Goal: Task Accomplishment & Management: Manage account settings

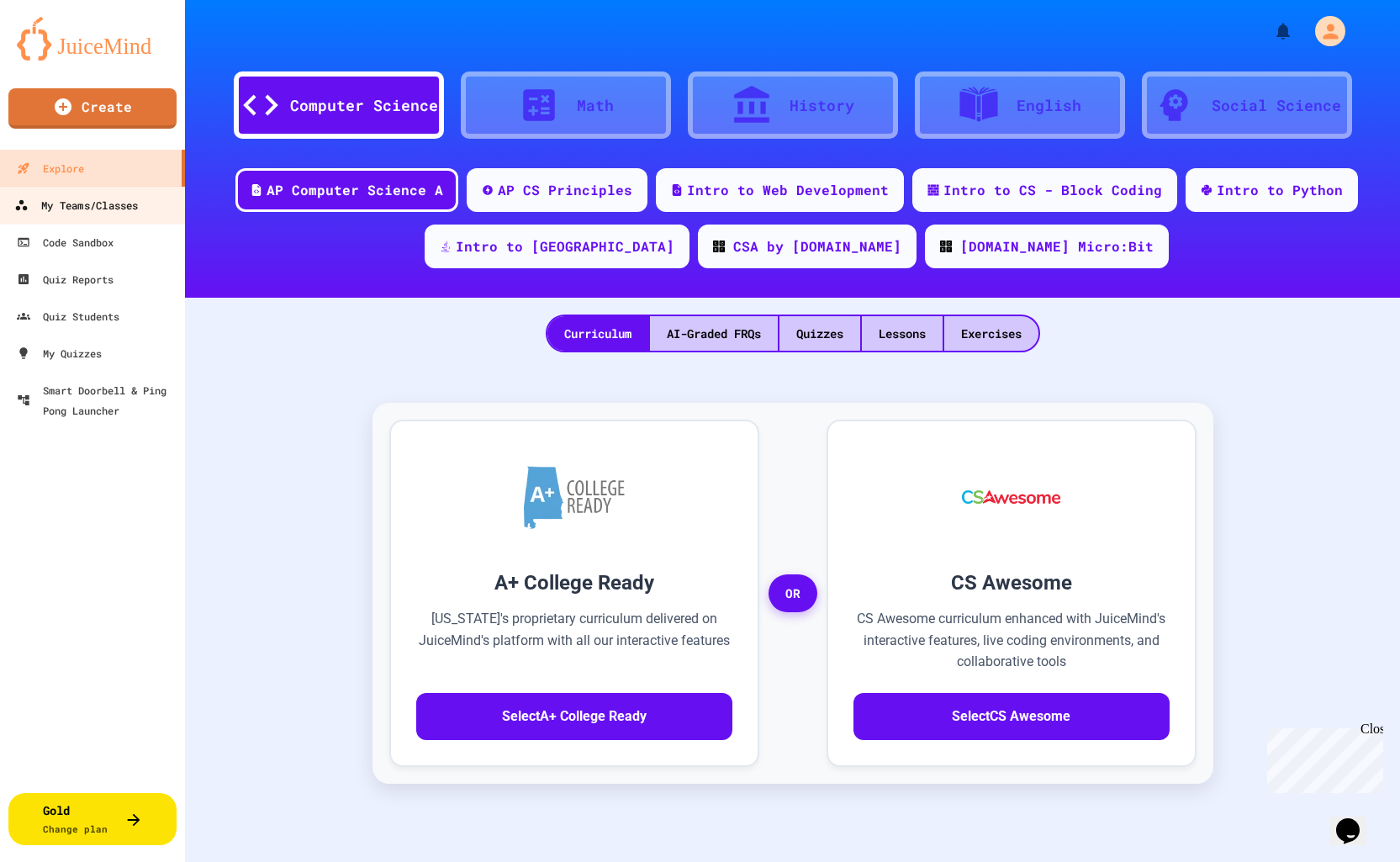
click at [80, 197] on div "My Teams/Classes" at bounding box center [76, 206] width 124 height 21
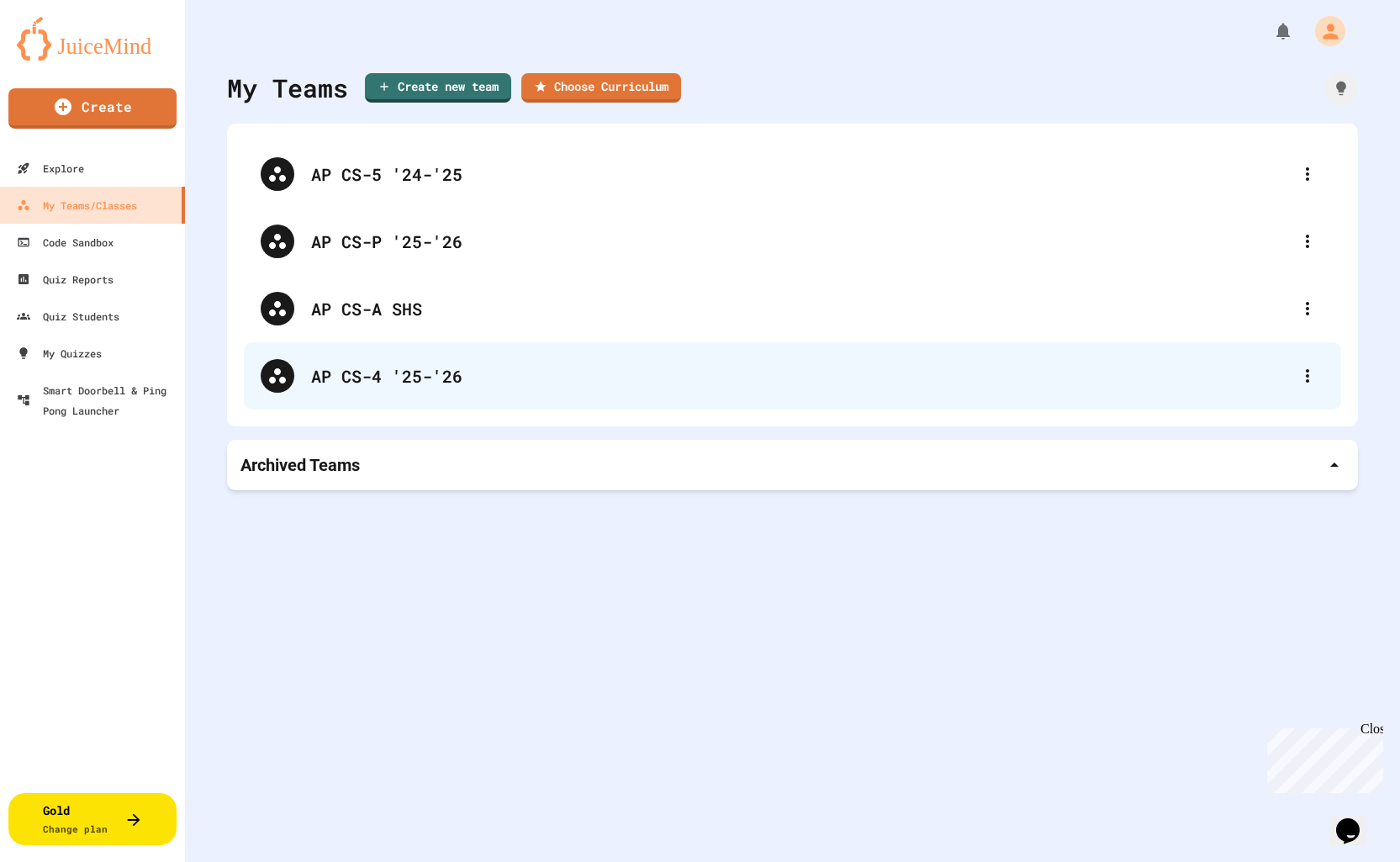
click at [425, 375] on div "AP CS-4 '25-'26" at bounding box center [801, 376] width 979 height 25
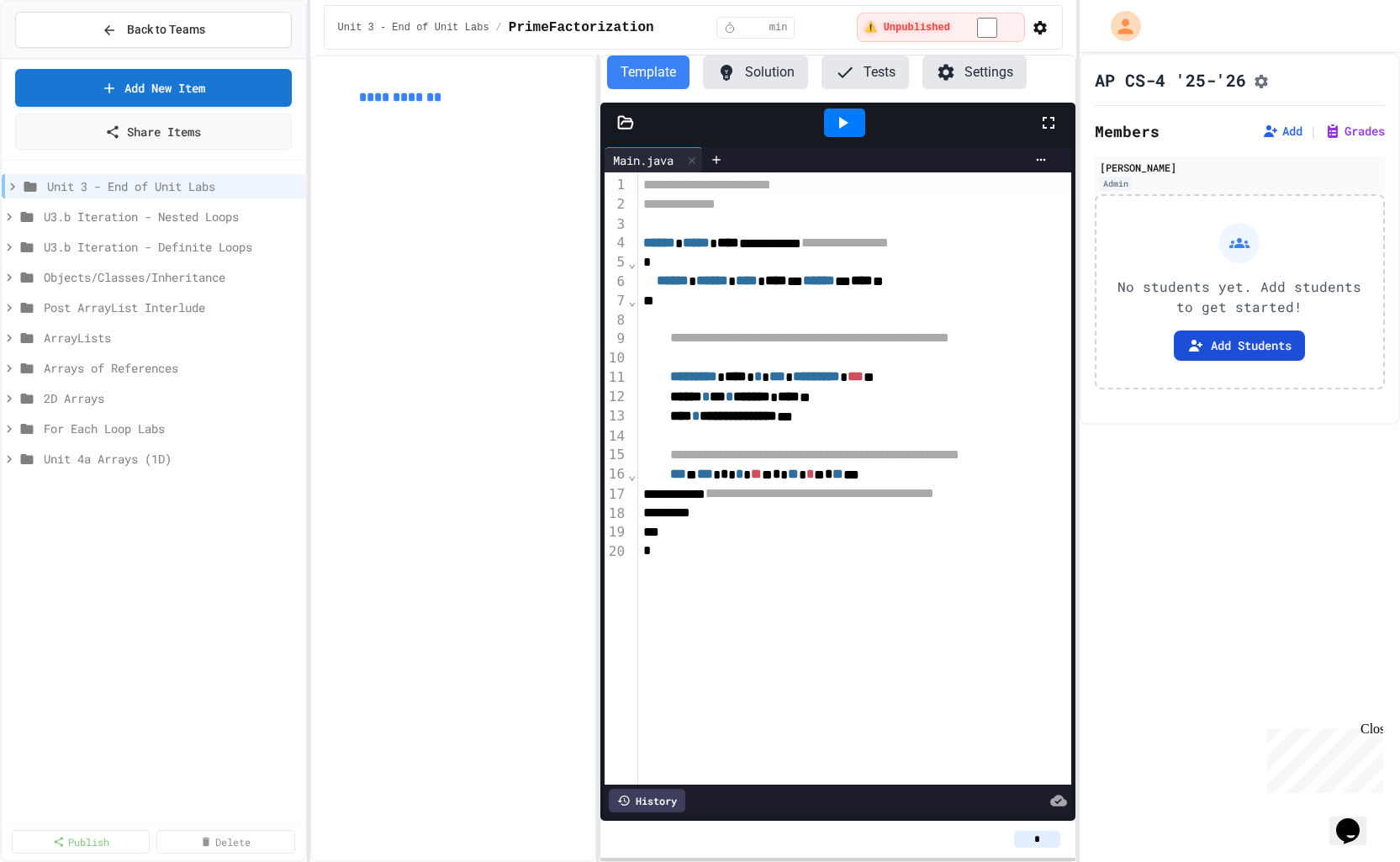
click at [1250, 349] on button "Add Students" at bounding box center [1239, 345] width 131 height 30
click at [105, 217] on span "U3.b Iteration - Nested Loops" at bounding box center [163, 217] width 238 height 18
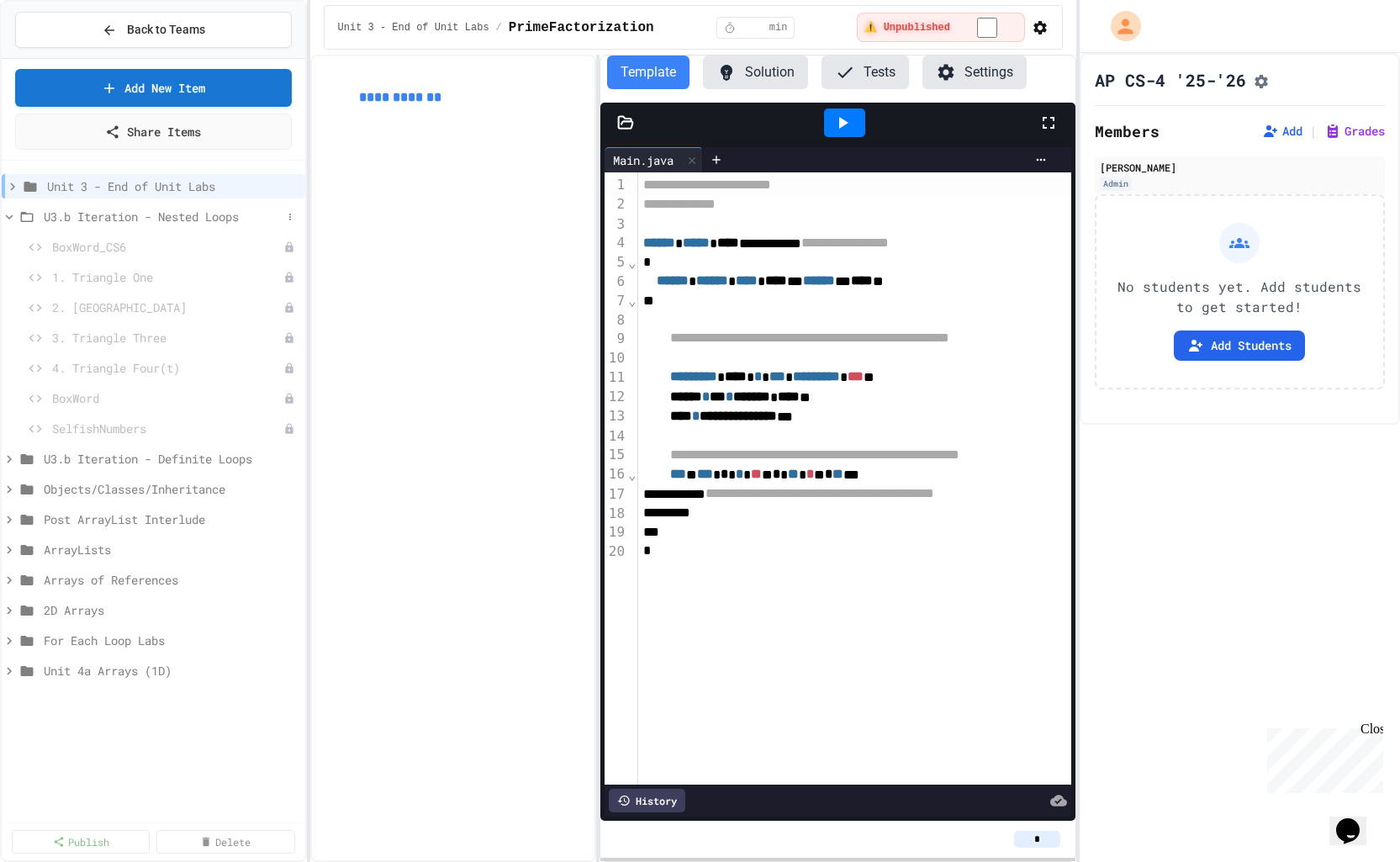
click at [4, 216] on icon at bounding box center [10, 217] width 16 height 16
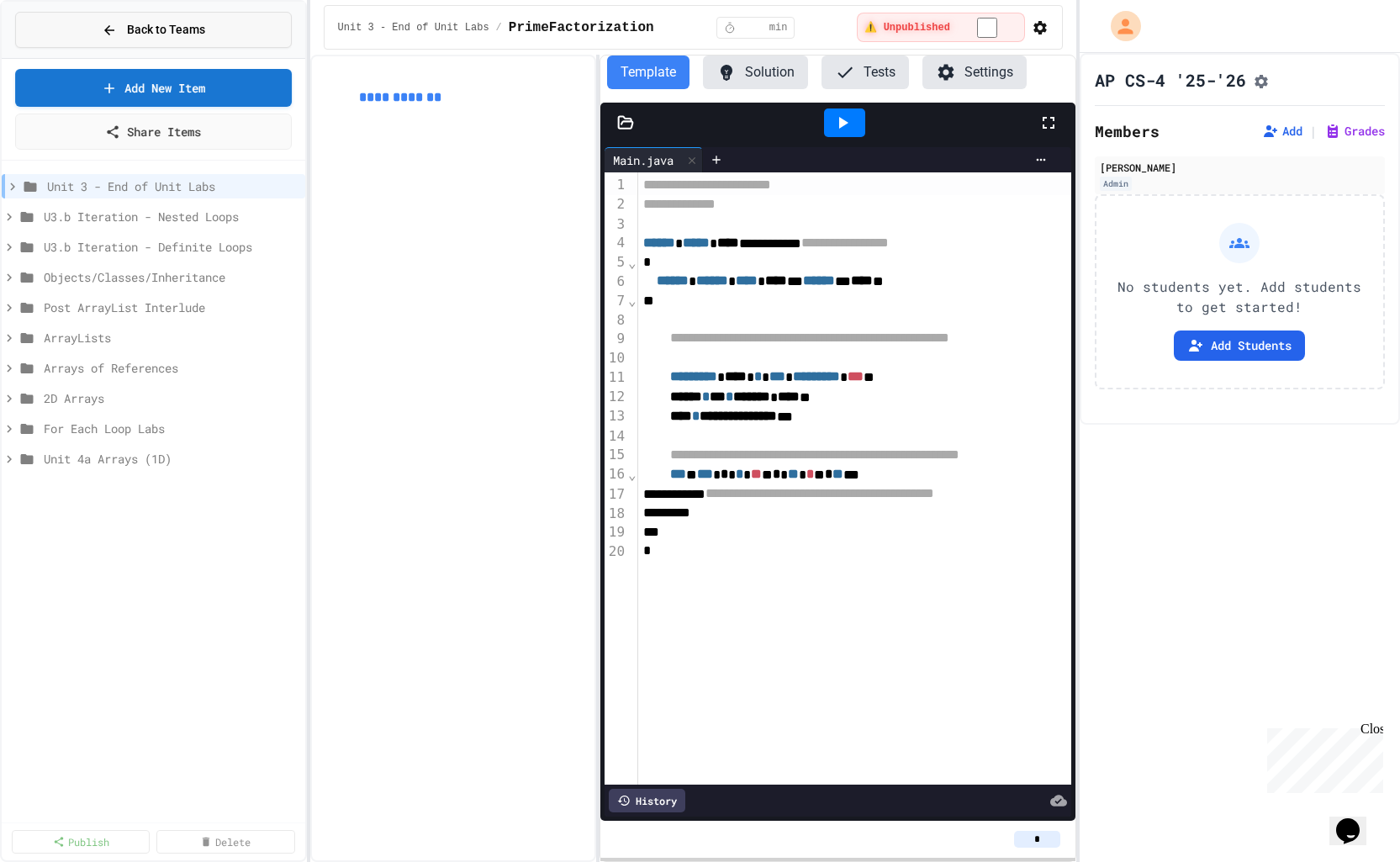
click at [192, 23] on span "Back to Teams" at bounding box center [166, 30] width 78 height 18
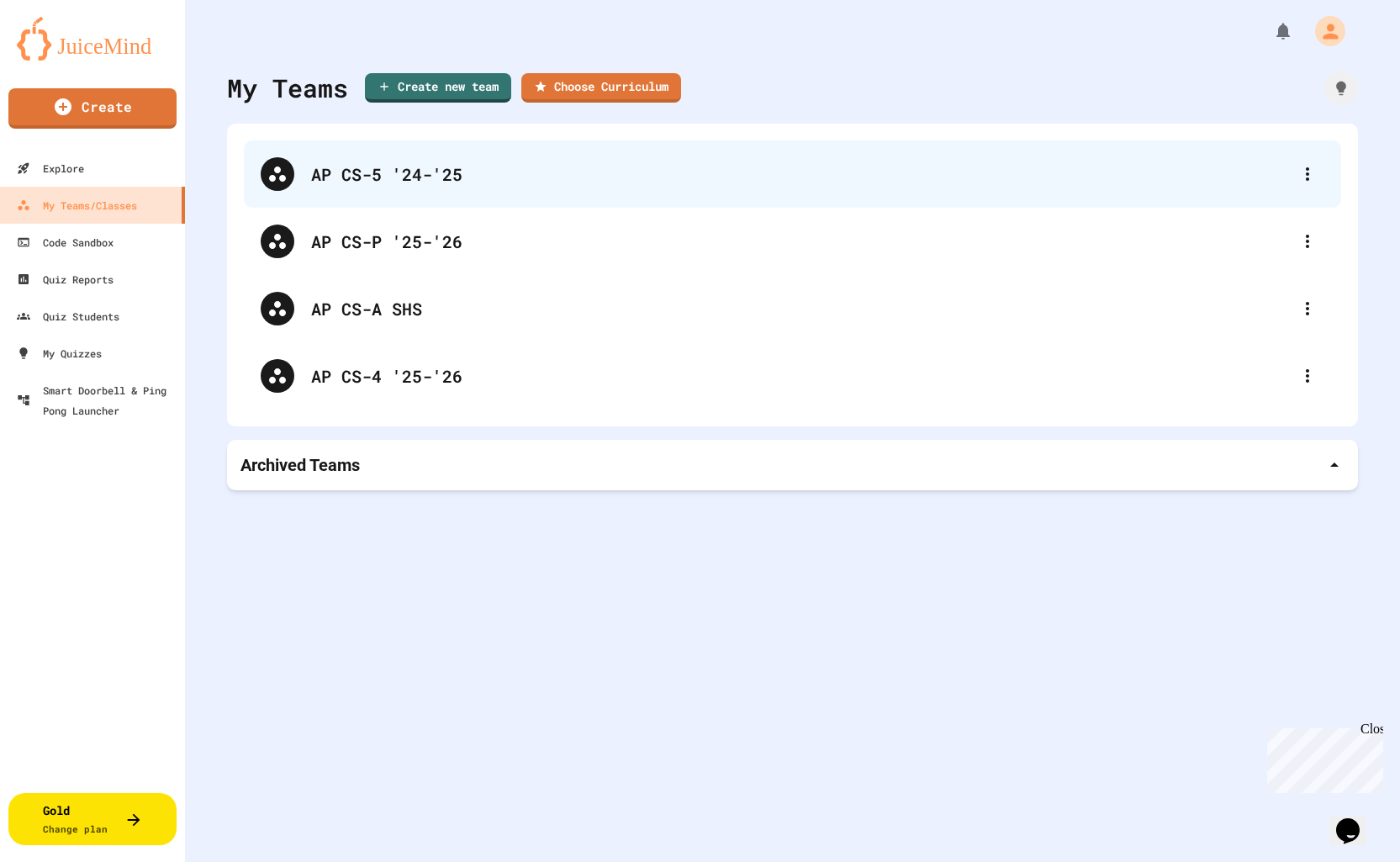
click at [352, 174] on div "AP CS-5 '24-'25" at bounding box center [801, 174] width 979 height 25
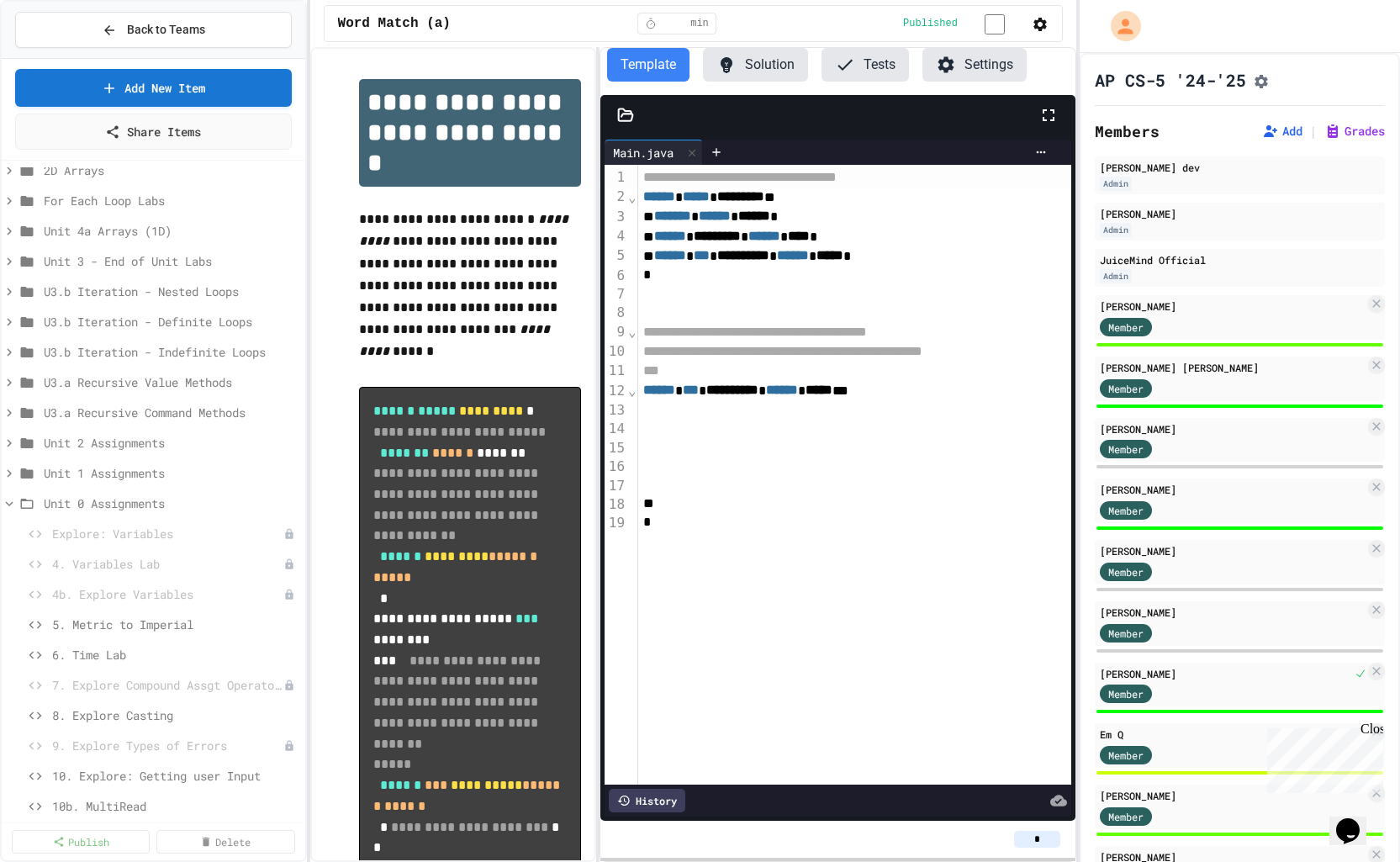
scroll to position [301, 0]
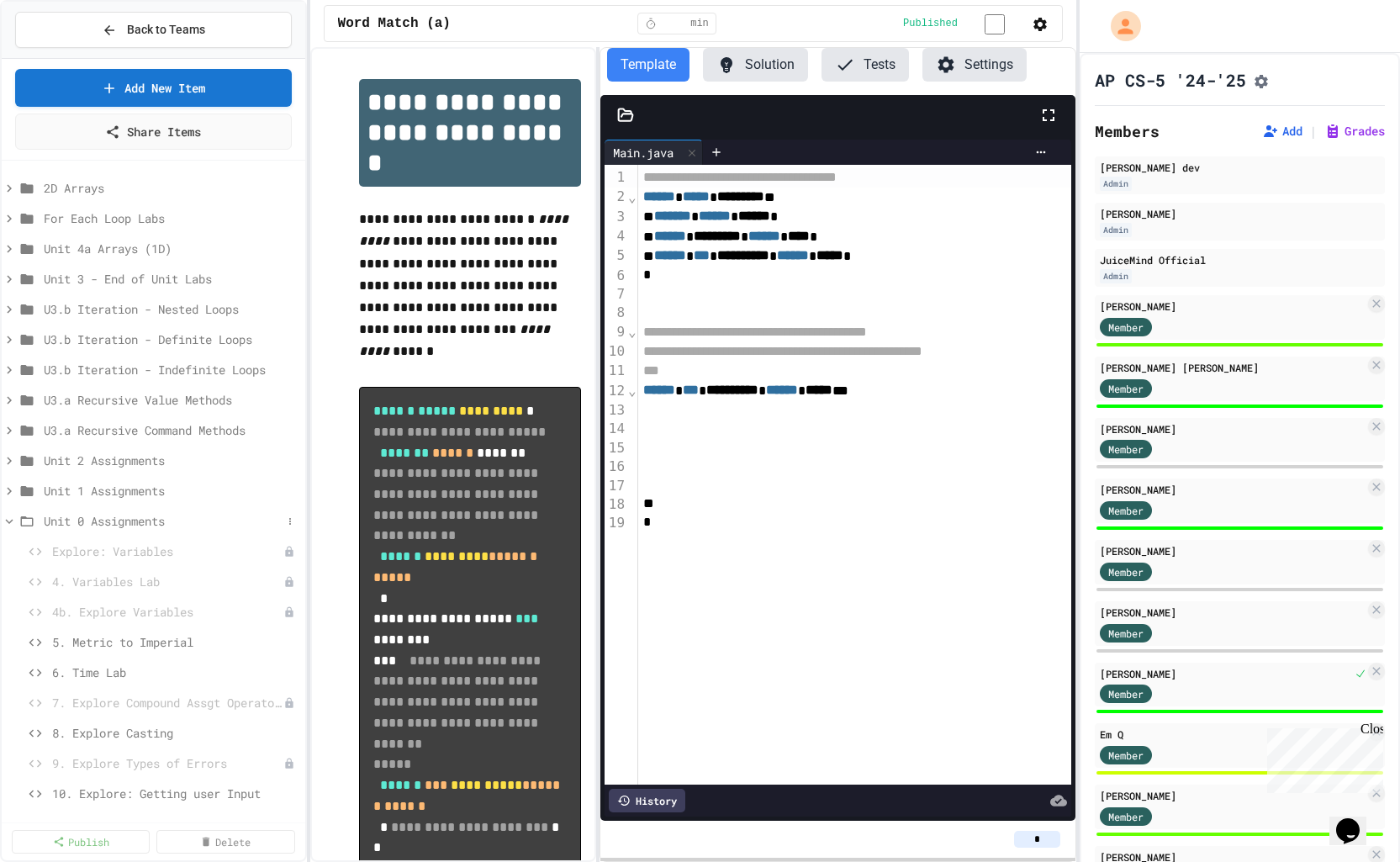
click at [7, 520] on icon at bounding box center [10, 520] width 8 height 5
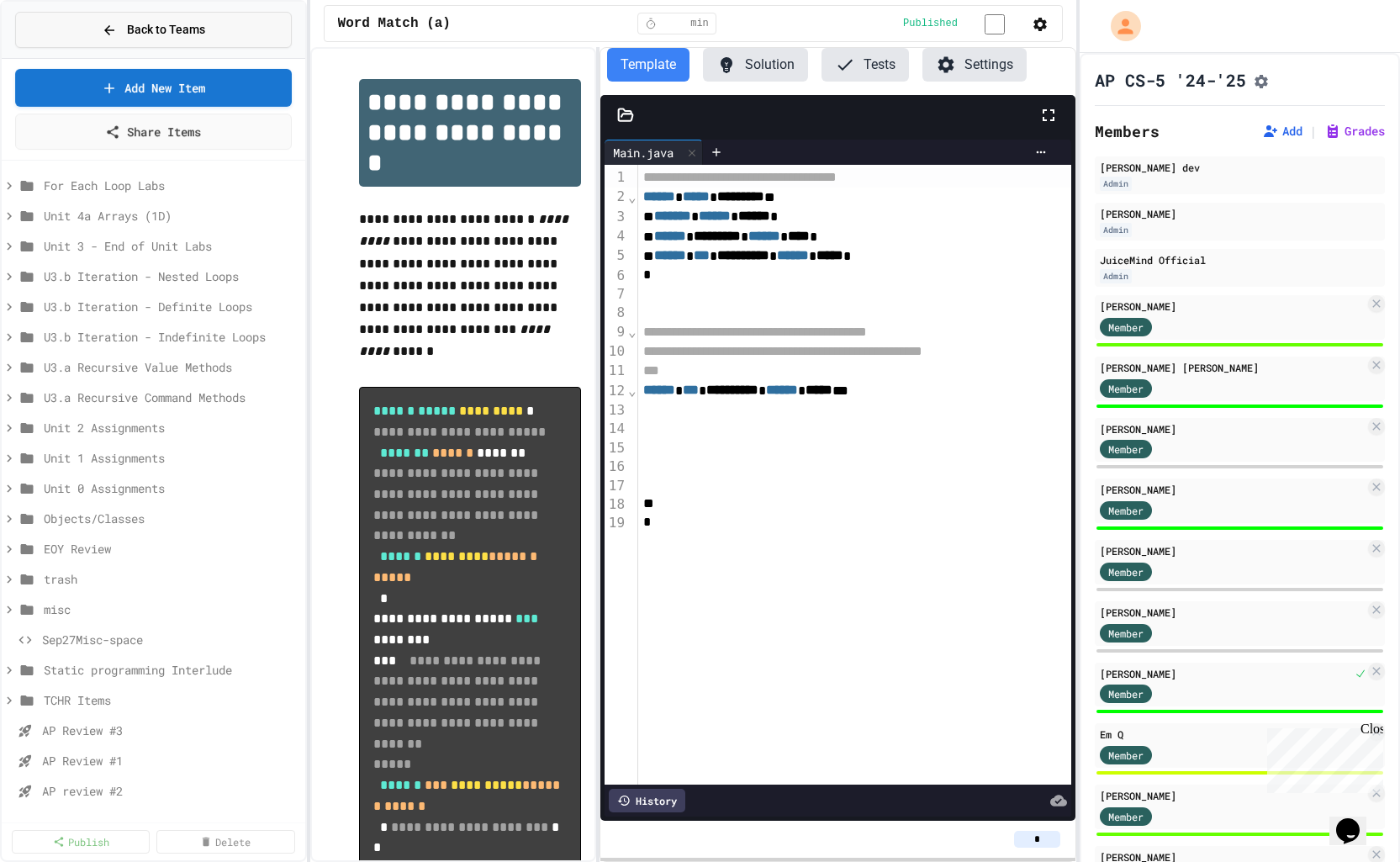
click at [169, 30] on span "Back to Teams" at bounding box center [166, 30] width 78 height 18
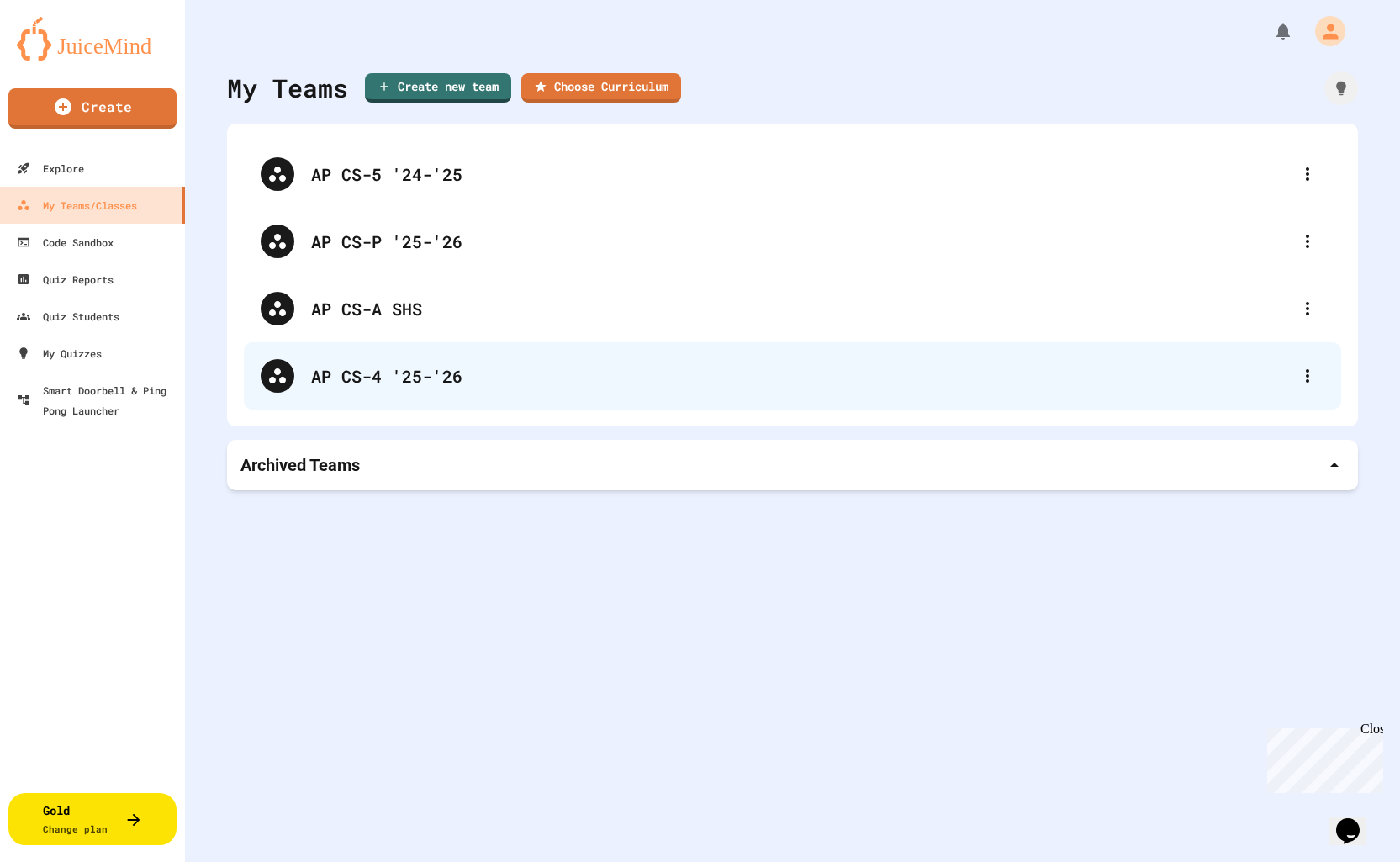
click at [365, 381] on div "AP CS-4 '25-'26" at bounding box center [801, 376] width 979 height 25
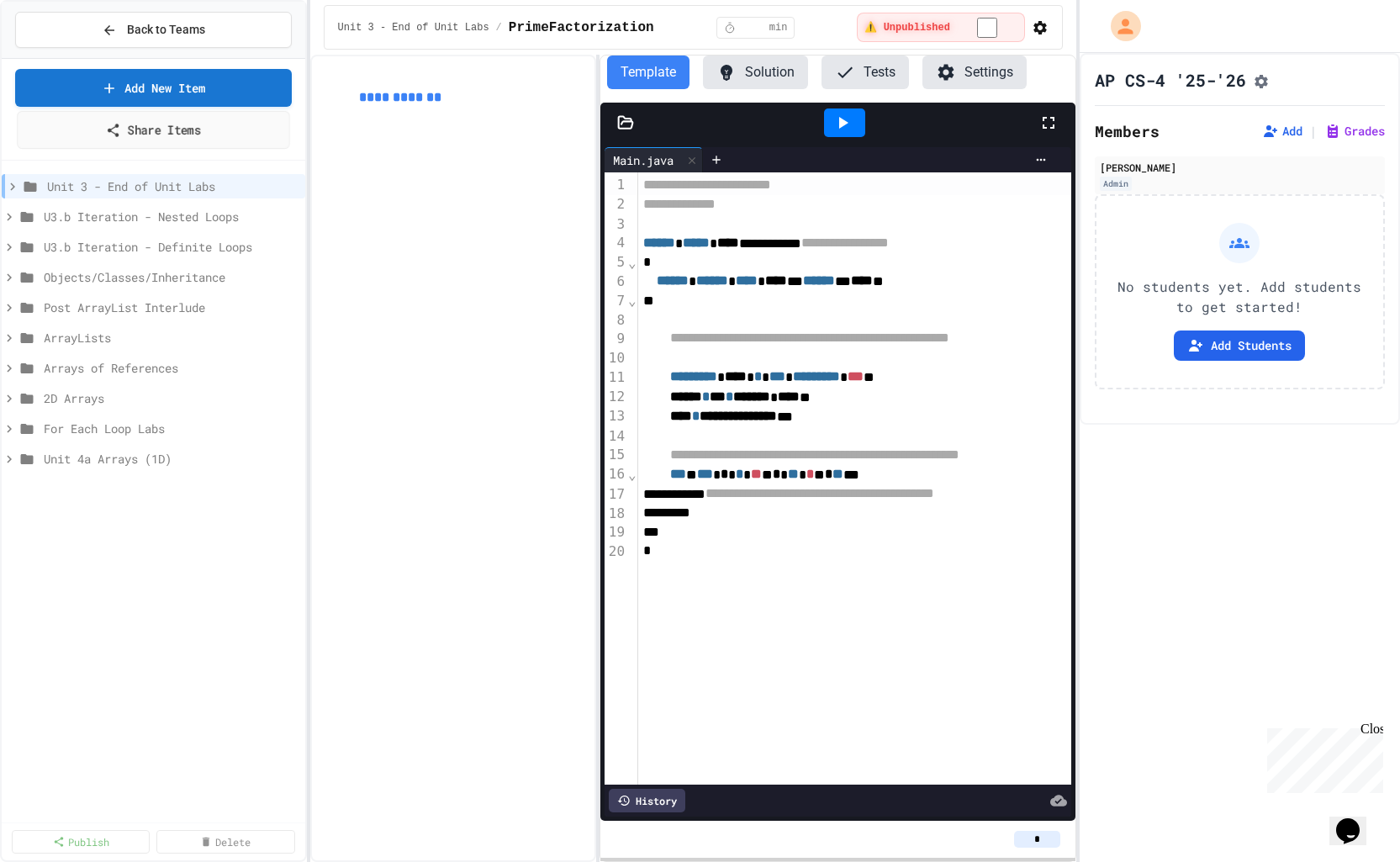
click at [171, 124] on link "Share Items" at bounding box center [152, 130] width 272 height 38
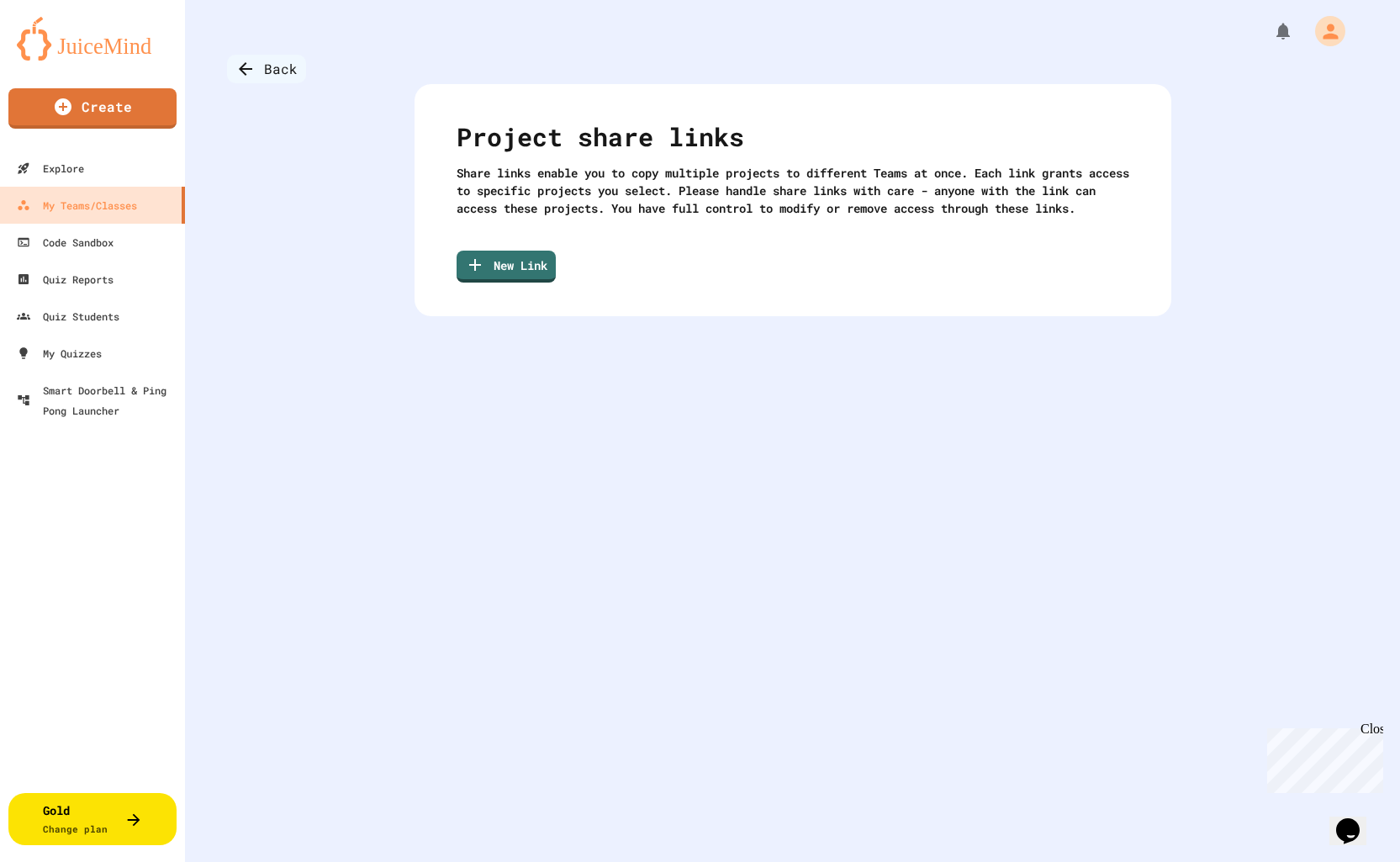
click at [281, 68] on div "Back" at bounding box center [267, 68] width 79 height 28
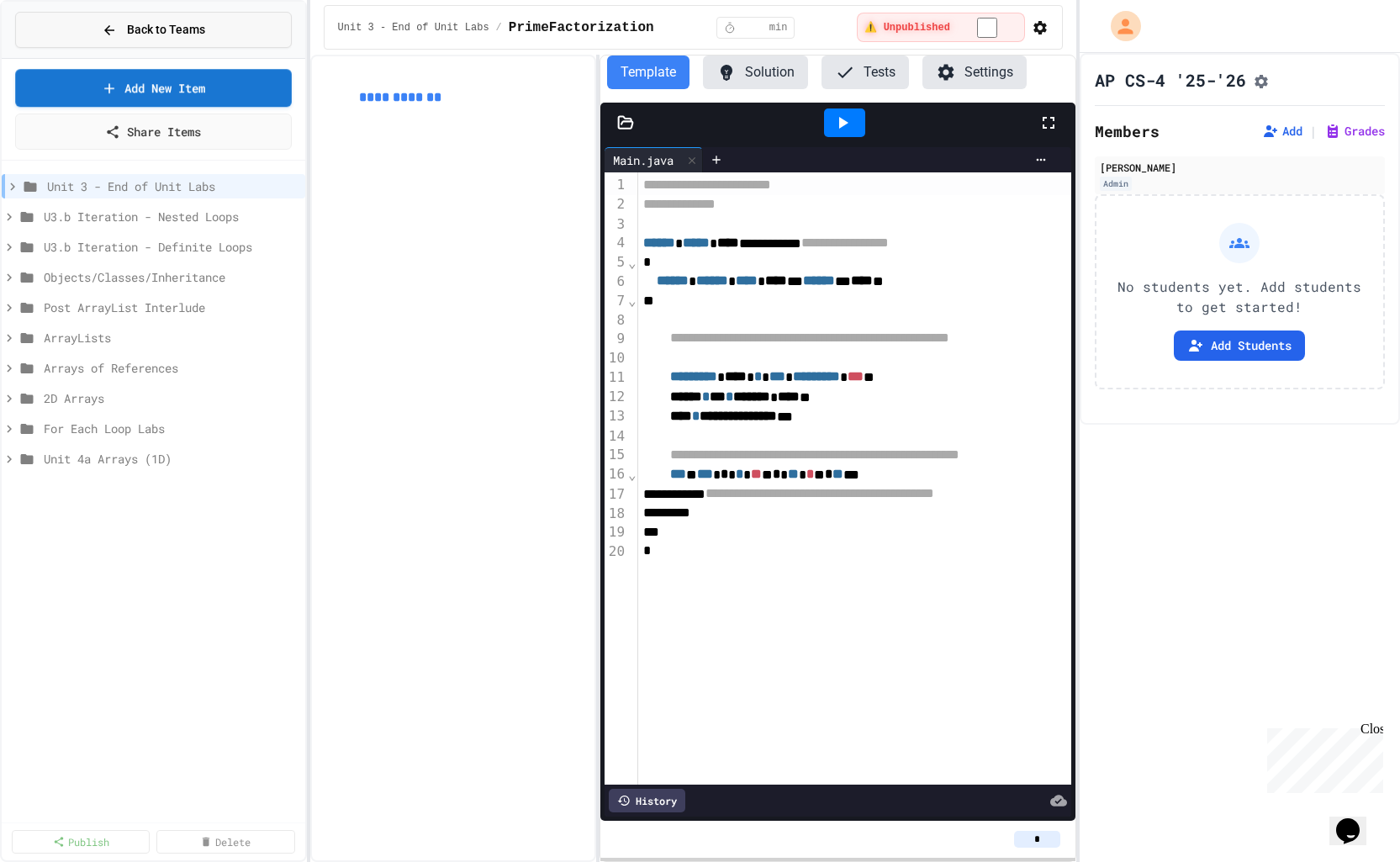
click at [142, 26] on span "Back to Teams" at bounding box center [166, 30] width 78 height 18
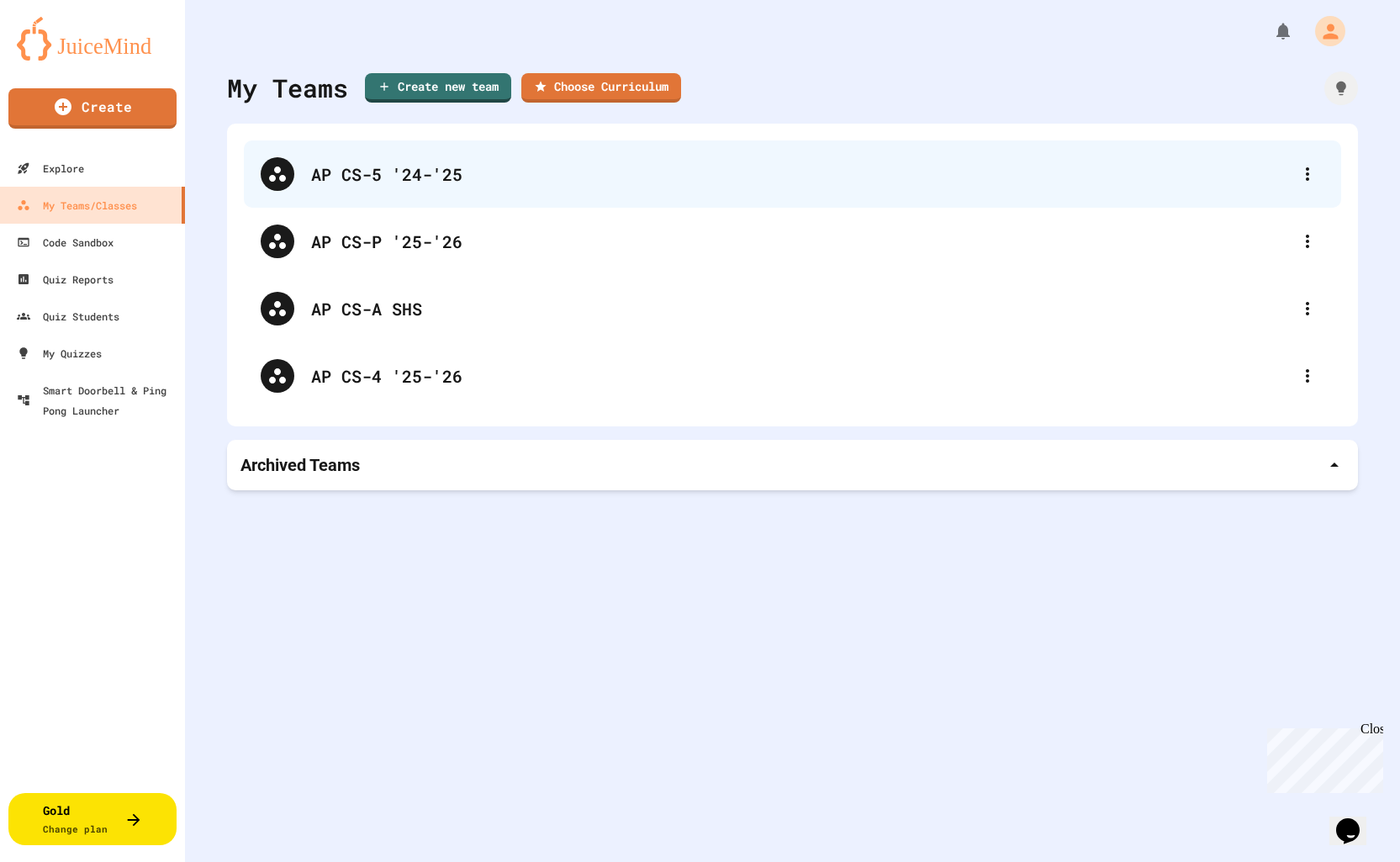
click at [366, 175] on div "AP CS-5 '24-'25" at bounding box center [801, 174] width 979 height 25
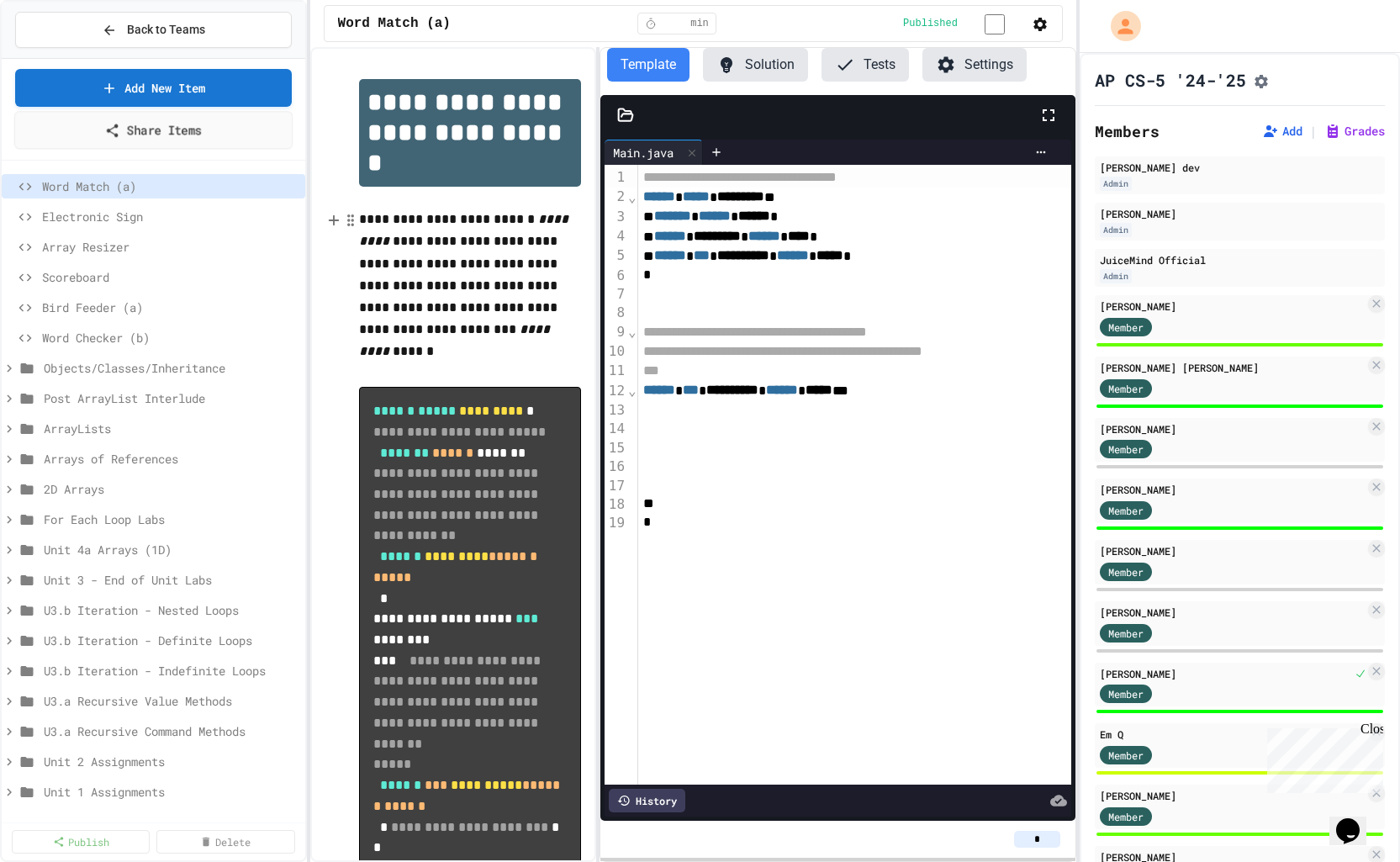
click at [169, 132] on link "Share Items" at bounding box center [153, 130] width 278 height 38
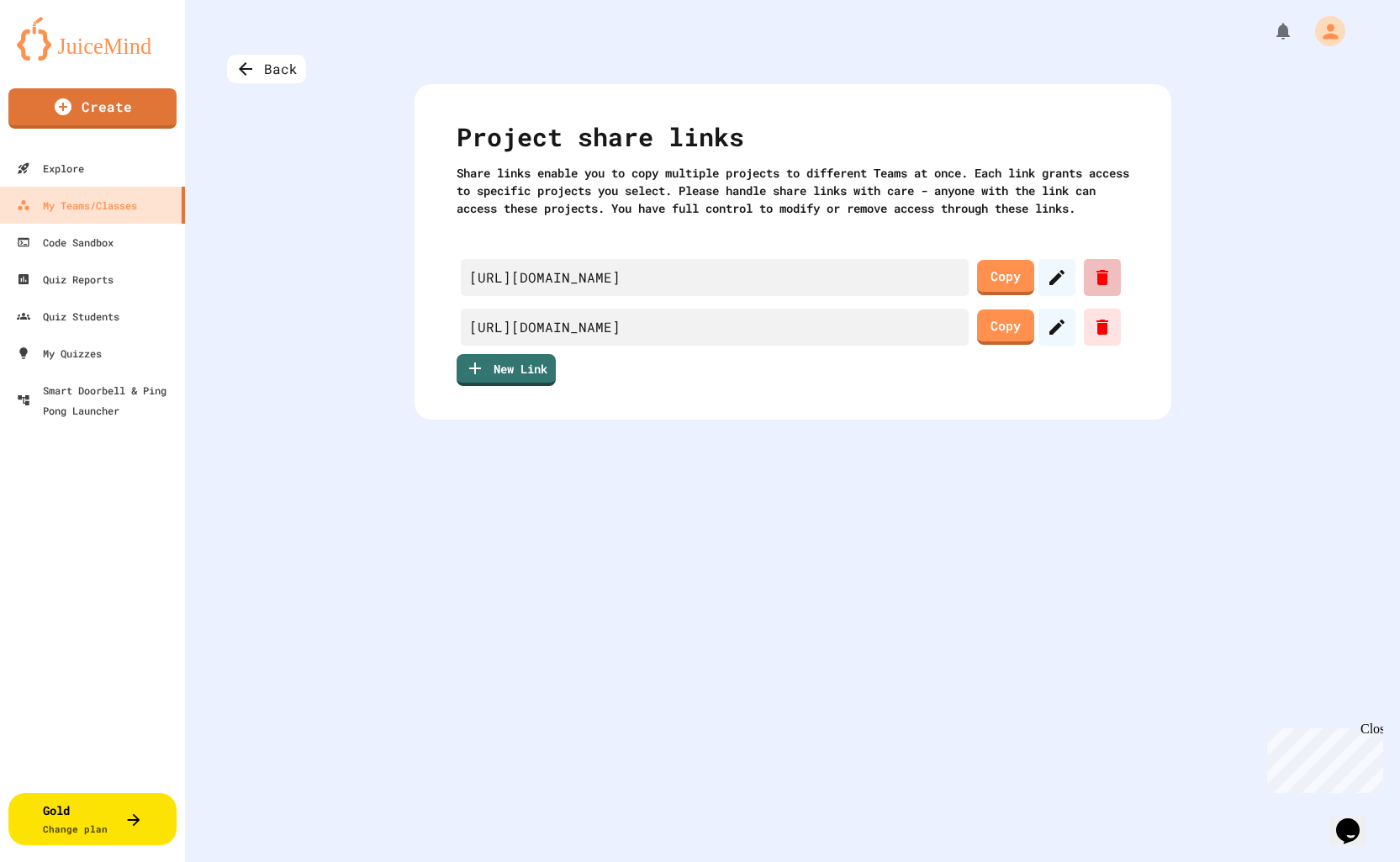
click at [1092, 288] on icon at bounding box center [1102, 277] width 21 height 21
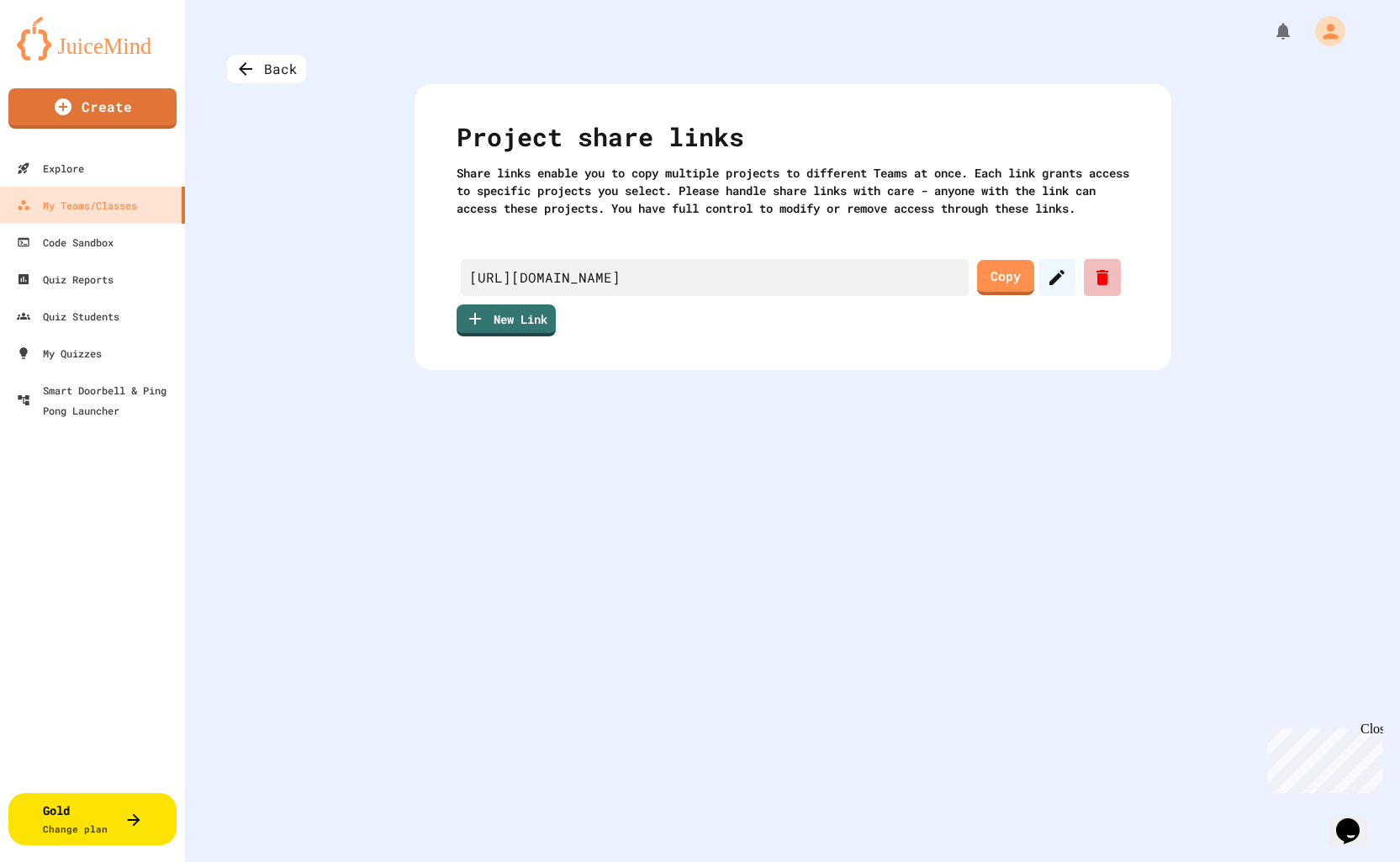
click at [1097, 285] on icon at bounding box center [1102, 277] width 12 height 16
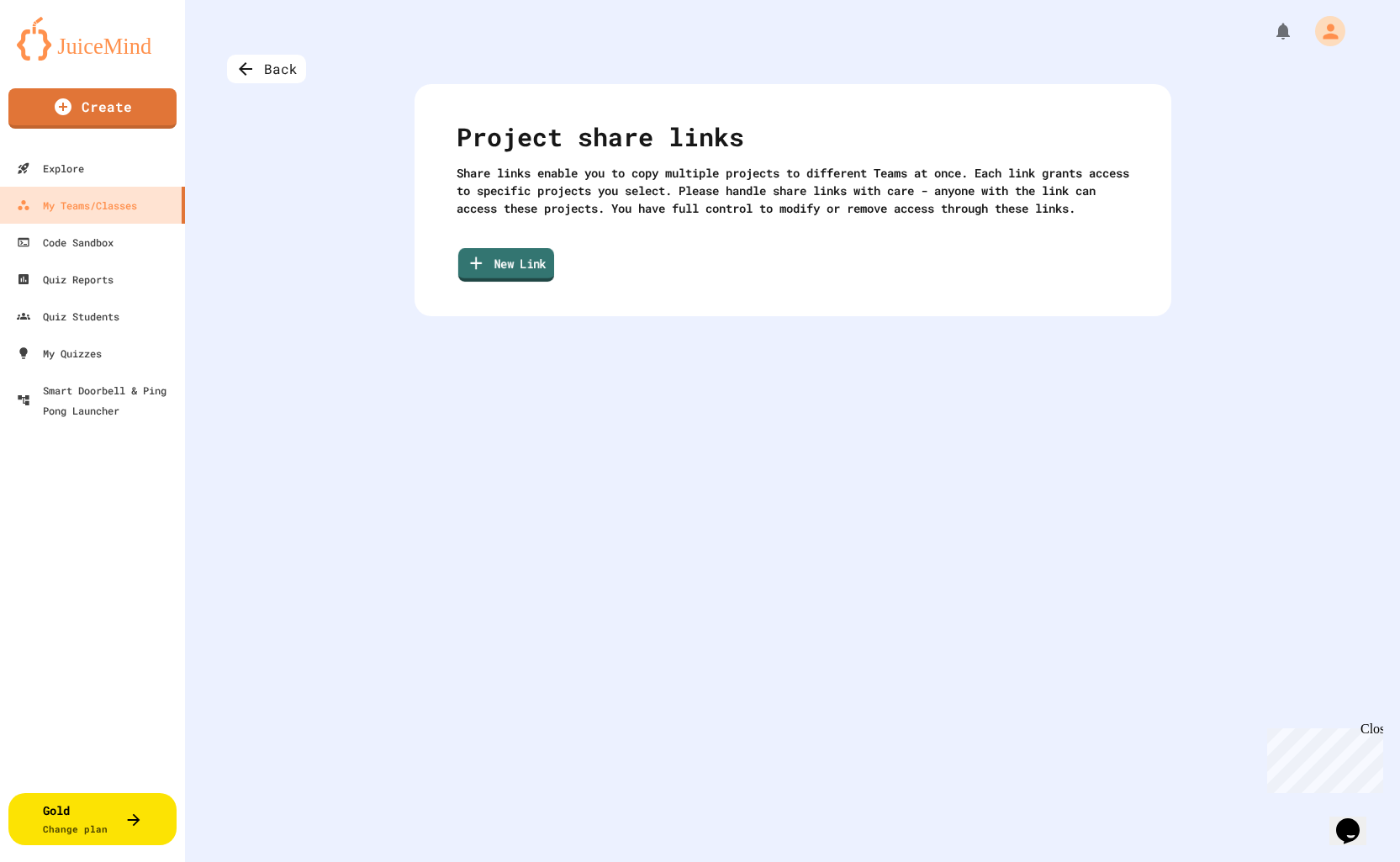
click at [491, 281] on link "New Link" at bounding box center [505, 265] width 96 height 33
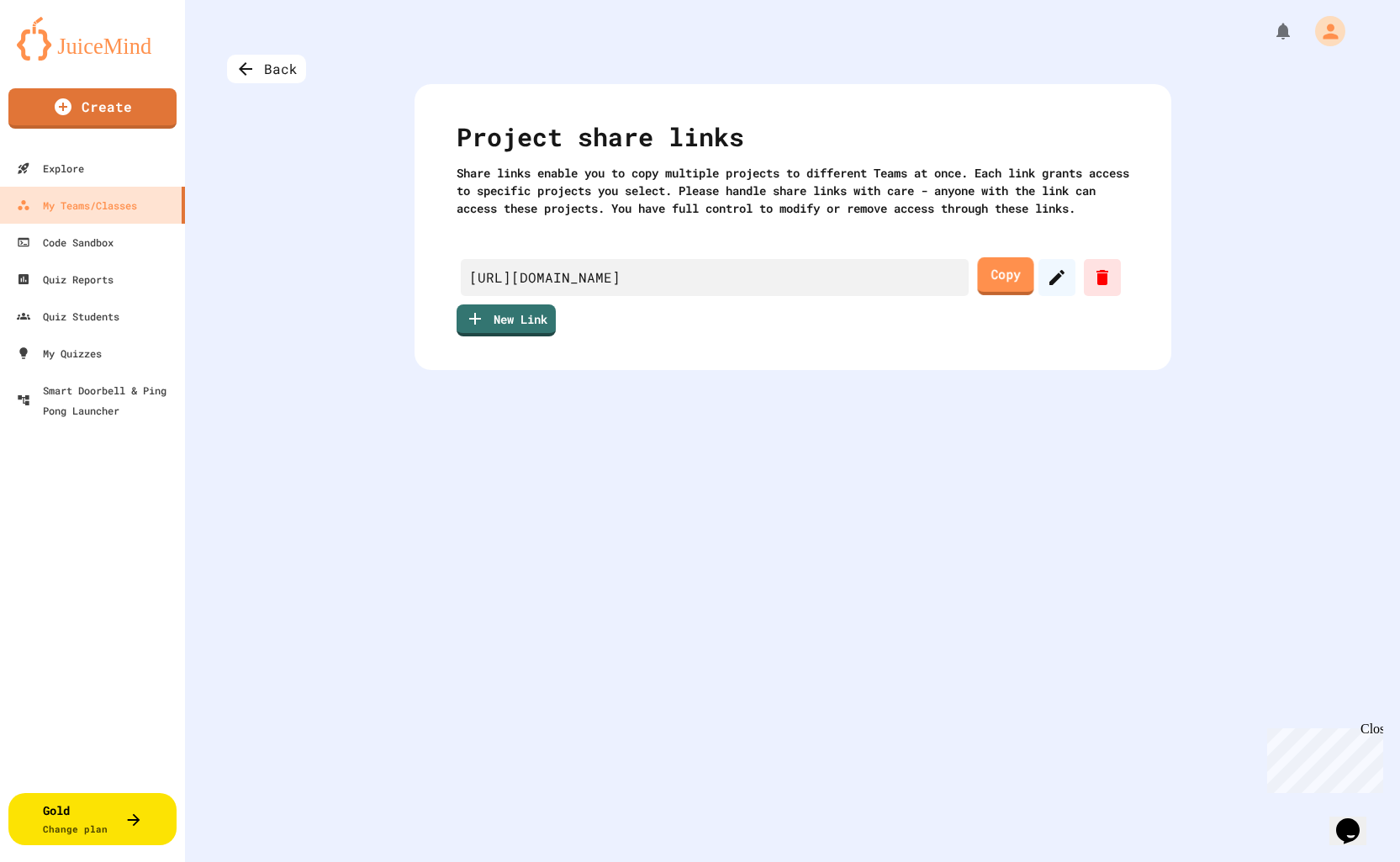
click at [1003, 295] on link "Copy" at bounding box center [1006, 276] width 57 height 38
click at [106, 48] on img at bounding box center [92, 38] width 151 height 44
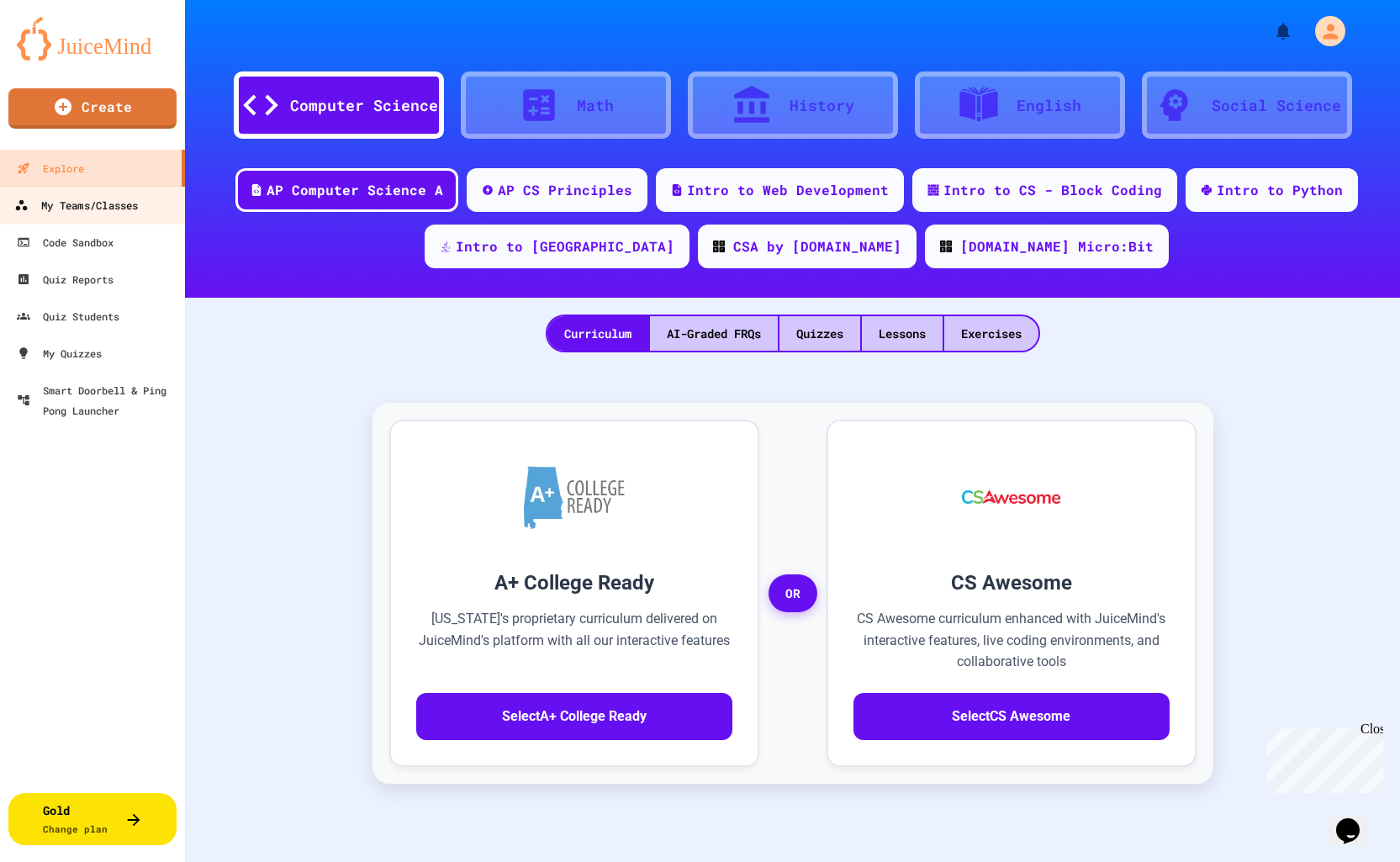
click at [91, 200] on div "My Teams/Classes" at bounding box center [76, 206] width 124 height 21
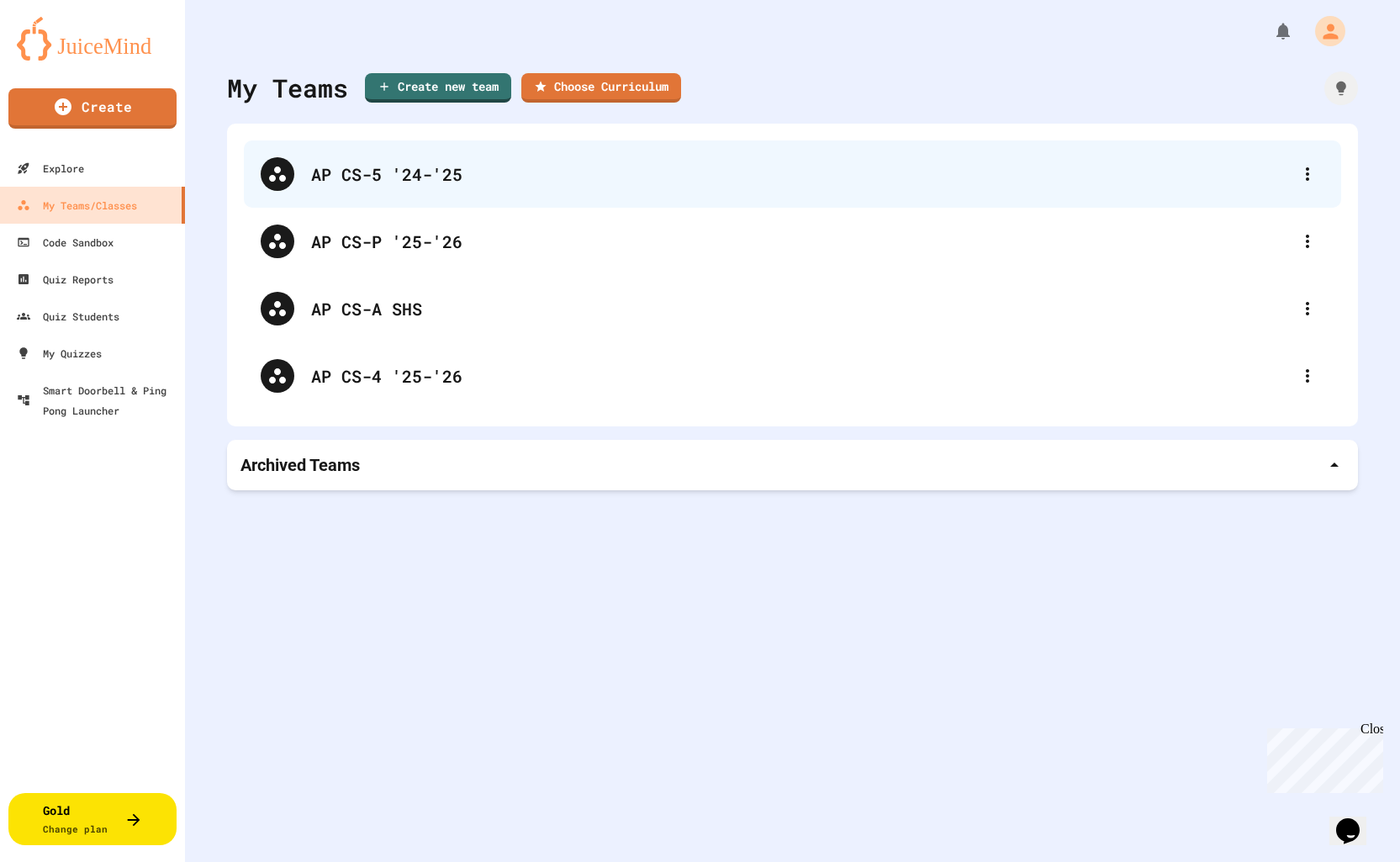
click at [381, 182] on div "AP CS-5 '24-'25" at bounding box center [801, 174] width 979 height 25
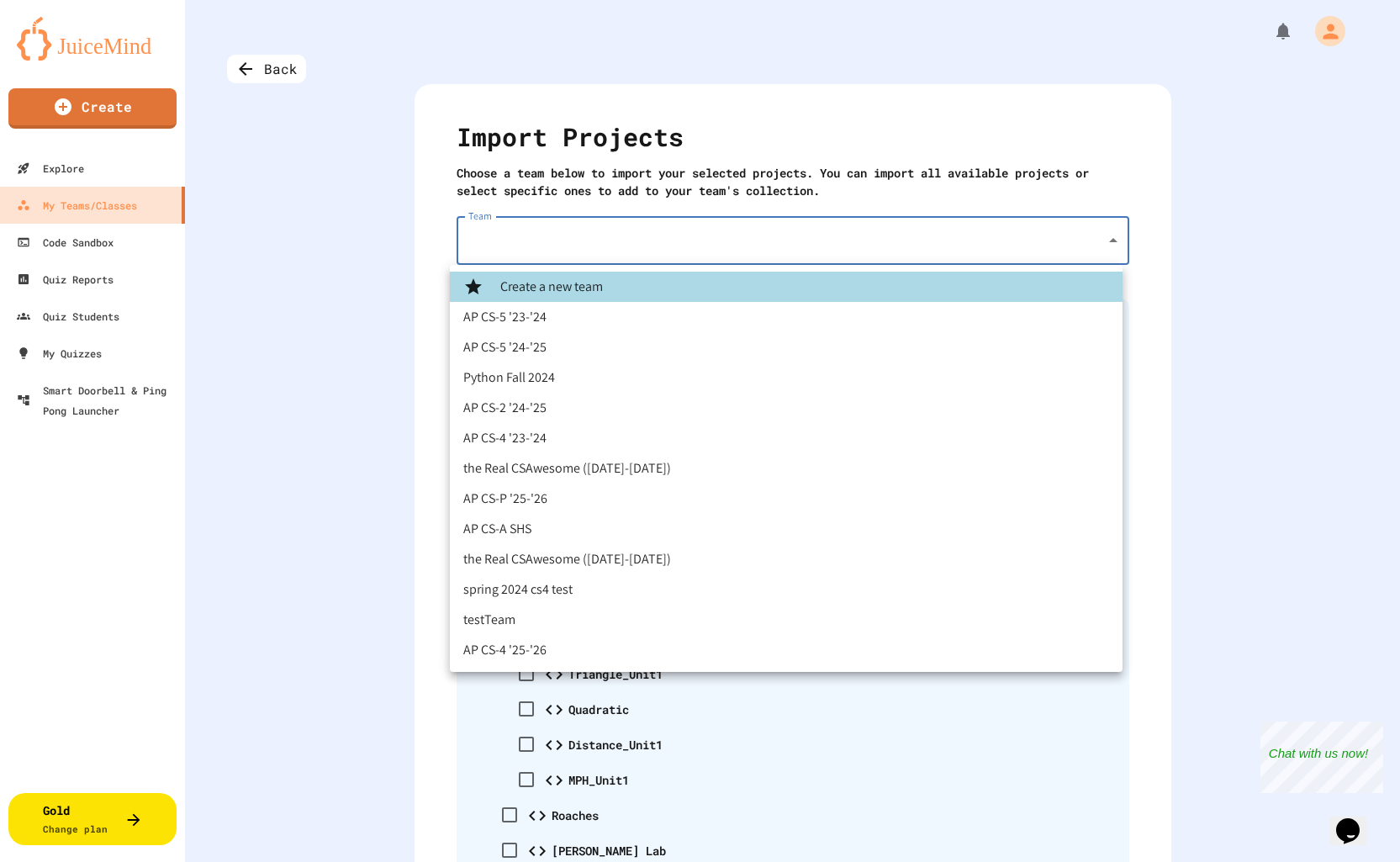
click at [515, 249] on body "We are updating our servers at 7PM EST [DATE]. [PERSON_NAME] should continue to…" at bounding box center [700, 431] width 1400 height 862
click at [536, 649] on li "AP CS-4 '25-'26" at bounding box center [786, 649] width 673 height 30
type input "**********"
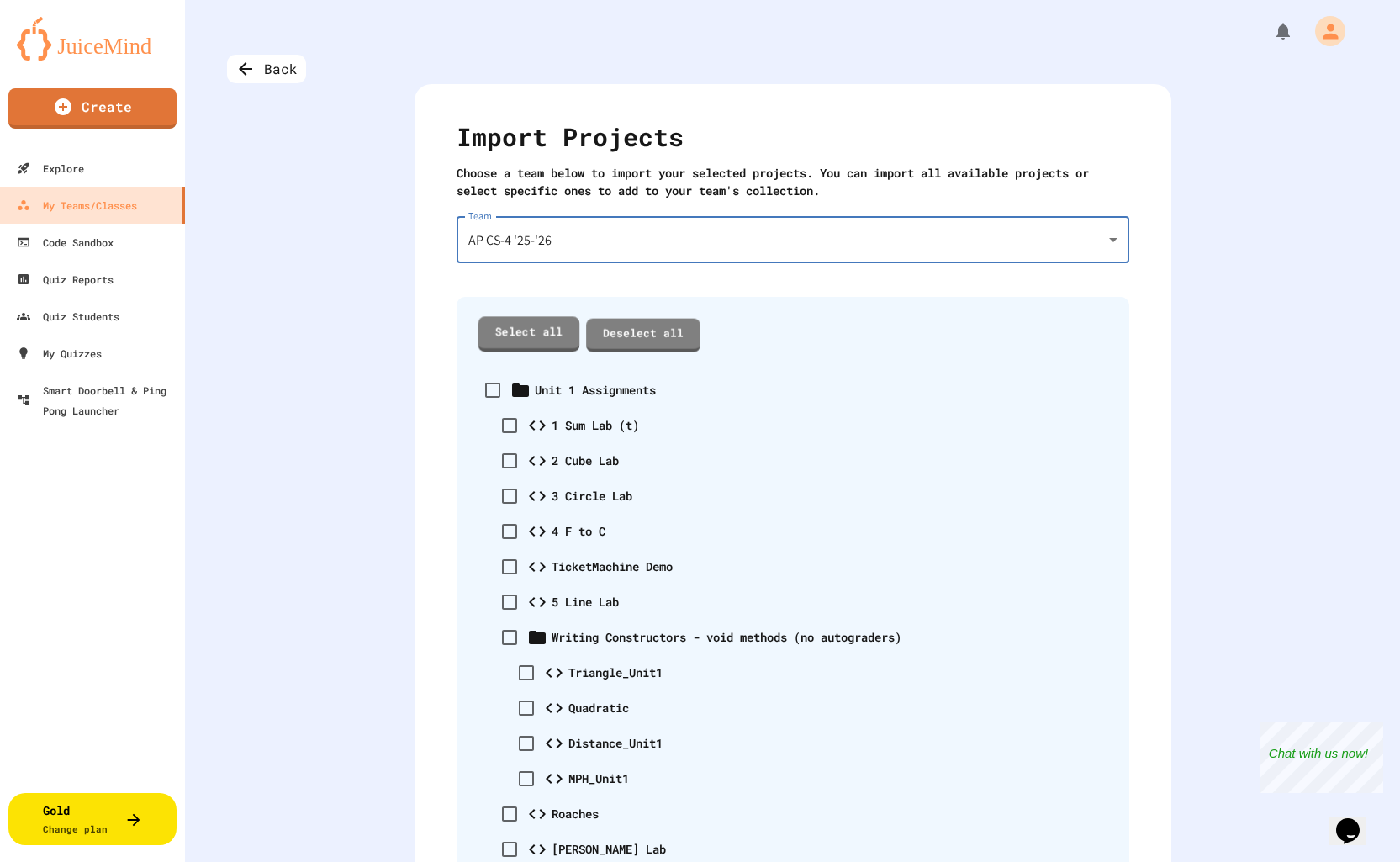
click at [521, 332] on link "Select all" at bounding box center [528, 333] width 102 height 34
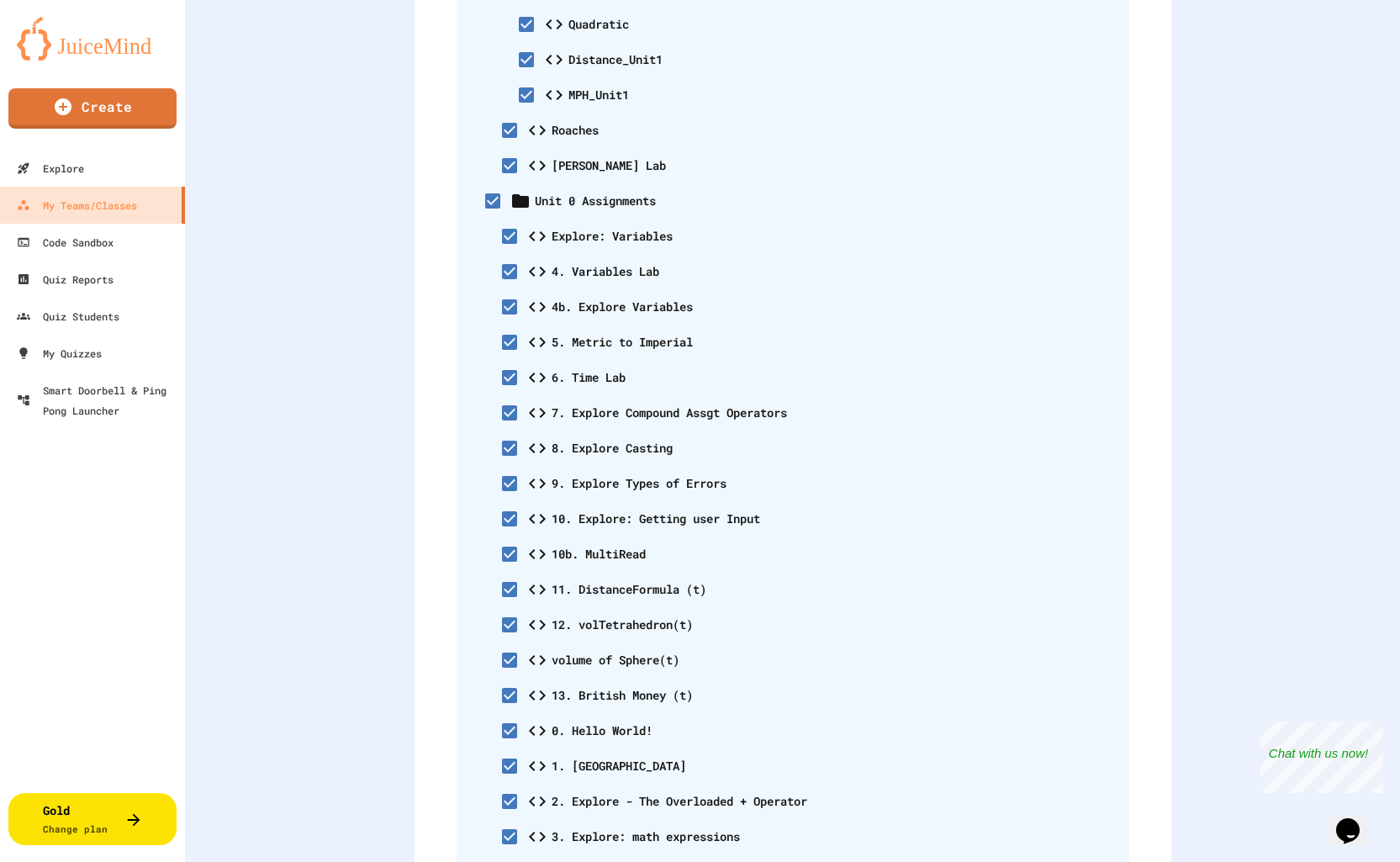
scroll to position [978, 0]
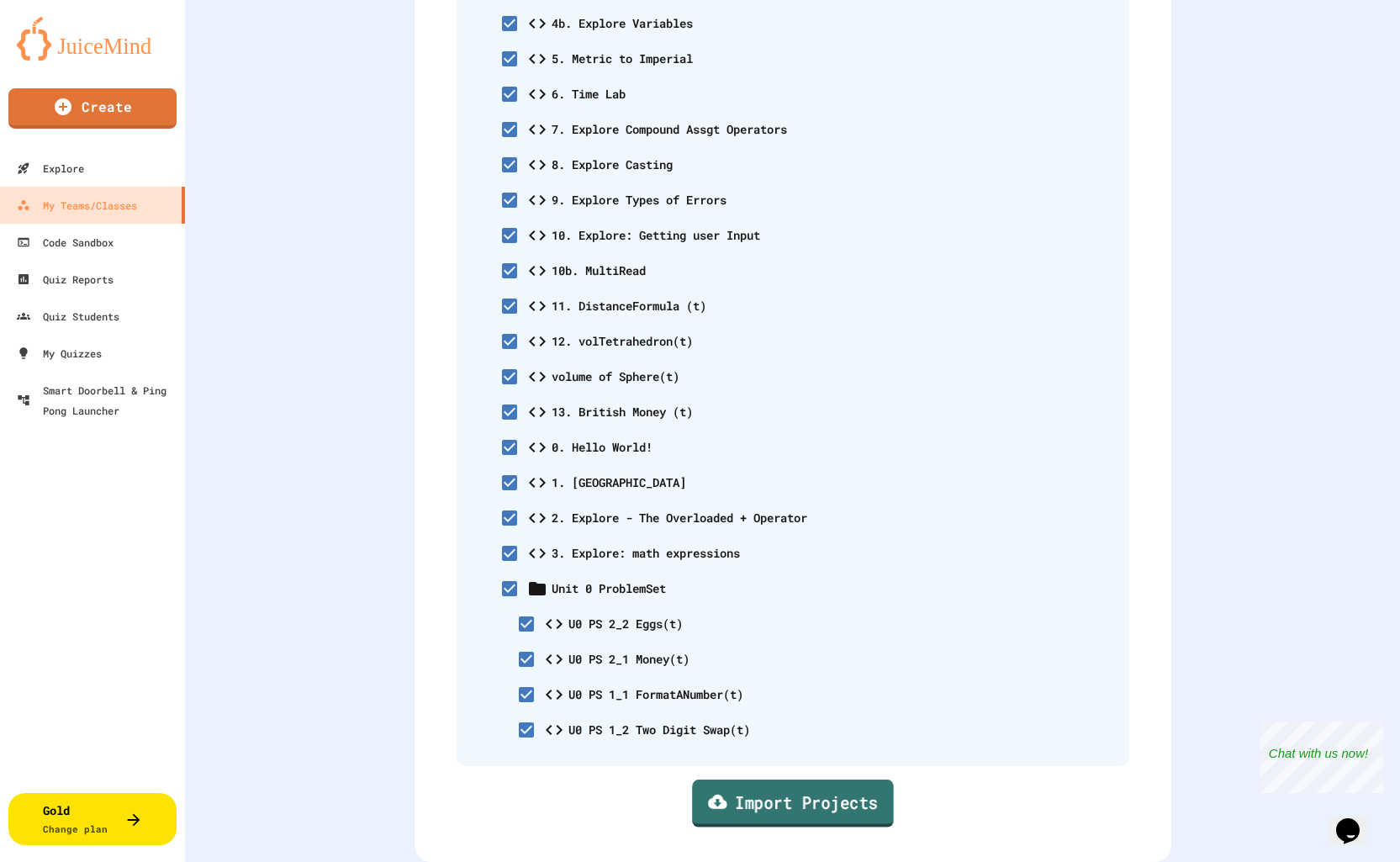
click at [746, 800] on link "Import Projects" at bounding box center [793, 802] width 202 height 48
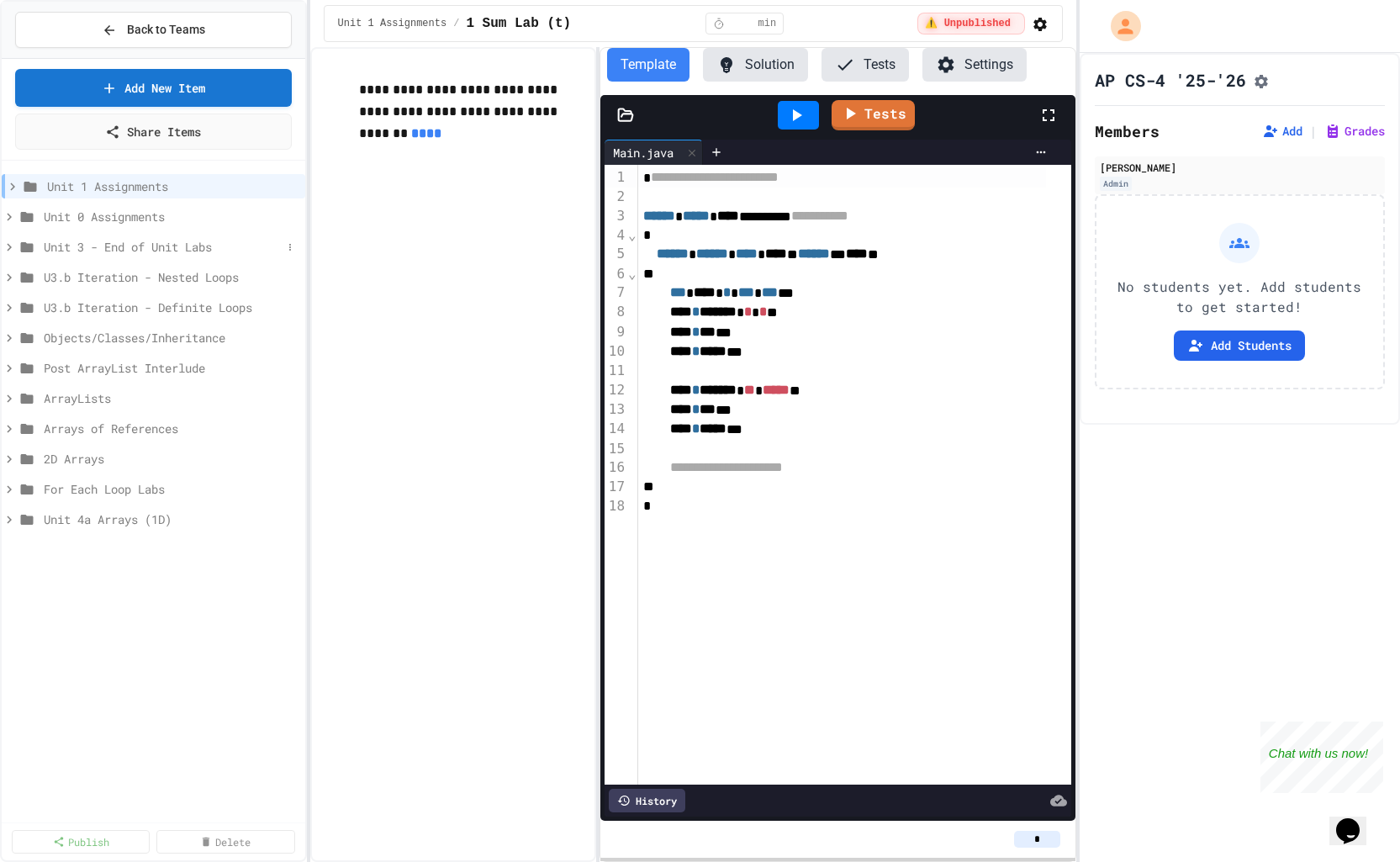
click at [215, 241] on span "Unit 3 - End of Unit Labs" at bounding box center [163, 247] width 238 height 18
click at [41, 215] on div "Unit 0 Assignments" at bounding box center [153, 216] width 304 height 24
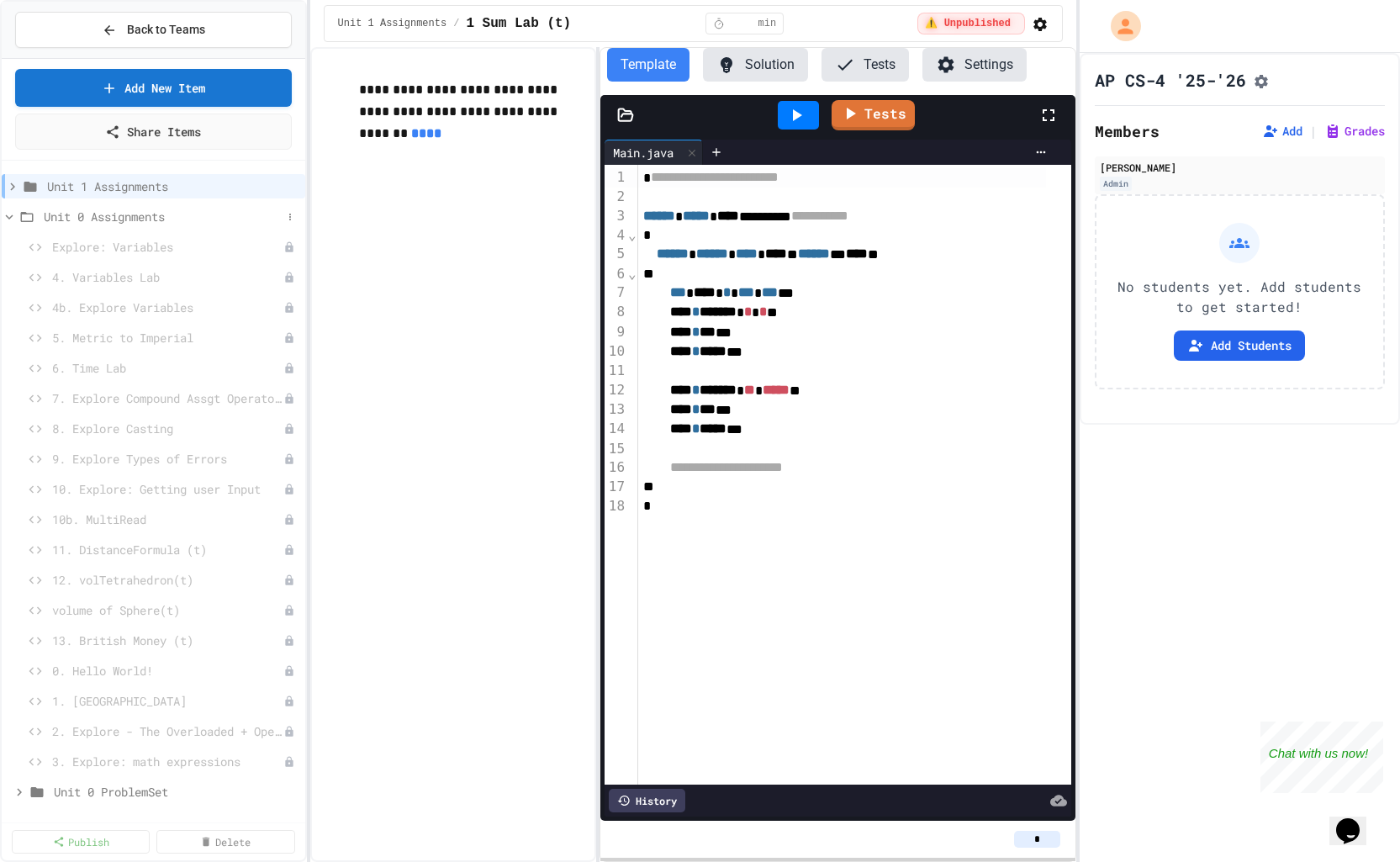
click at [11, 218] on icon at bounding box center [10, 217] width 16 height 16
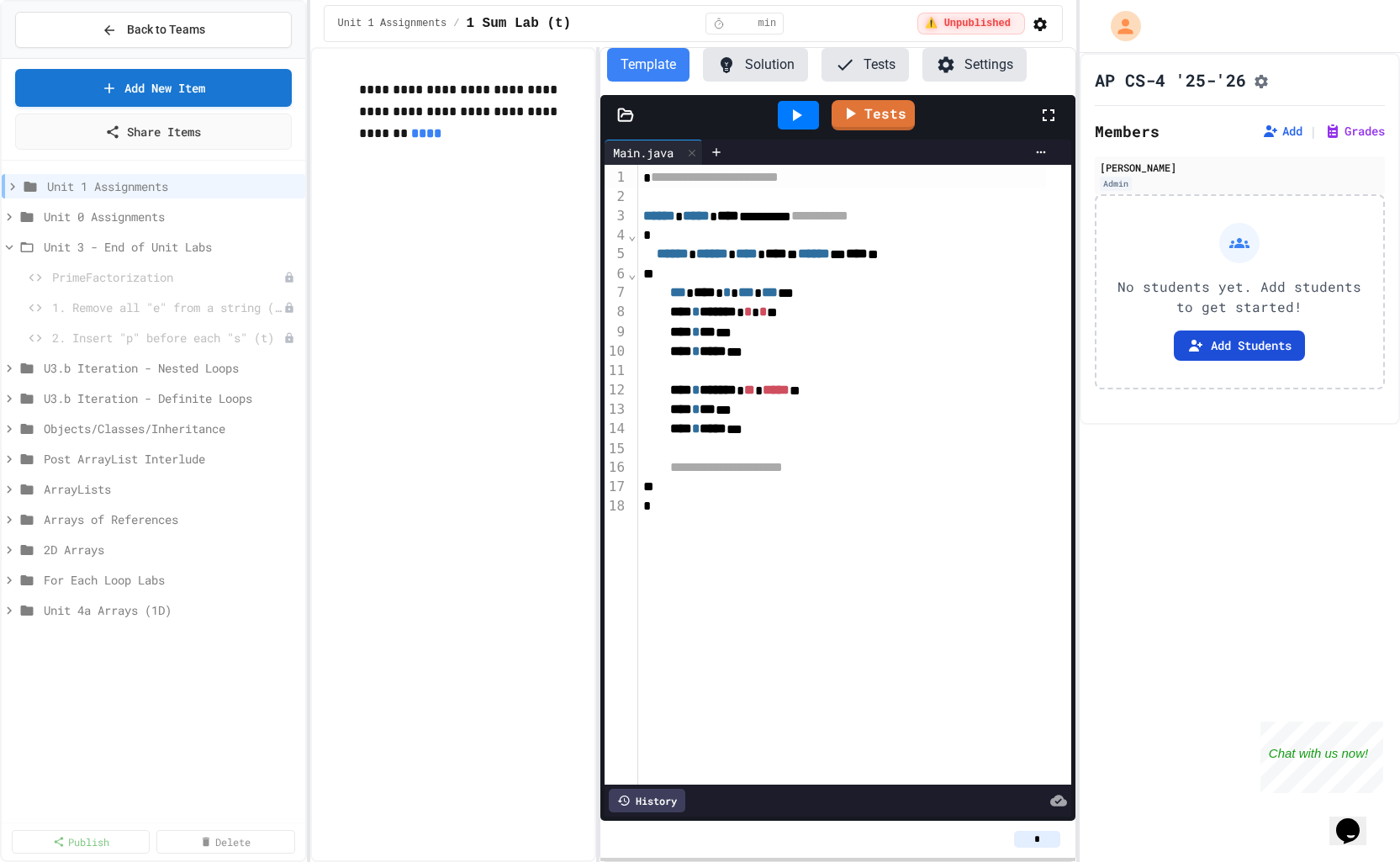
click at [1226, 353] on button "Add Students" at bounding box center [1239, 345] width 131 height 30
click at [169, 25] on span "Back to Teams" at bounding box center [166, 30] width 78 height 18
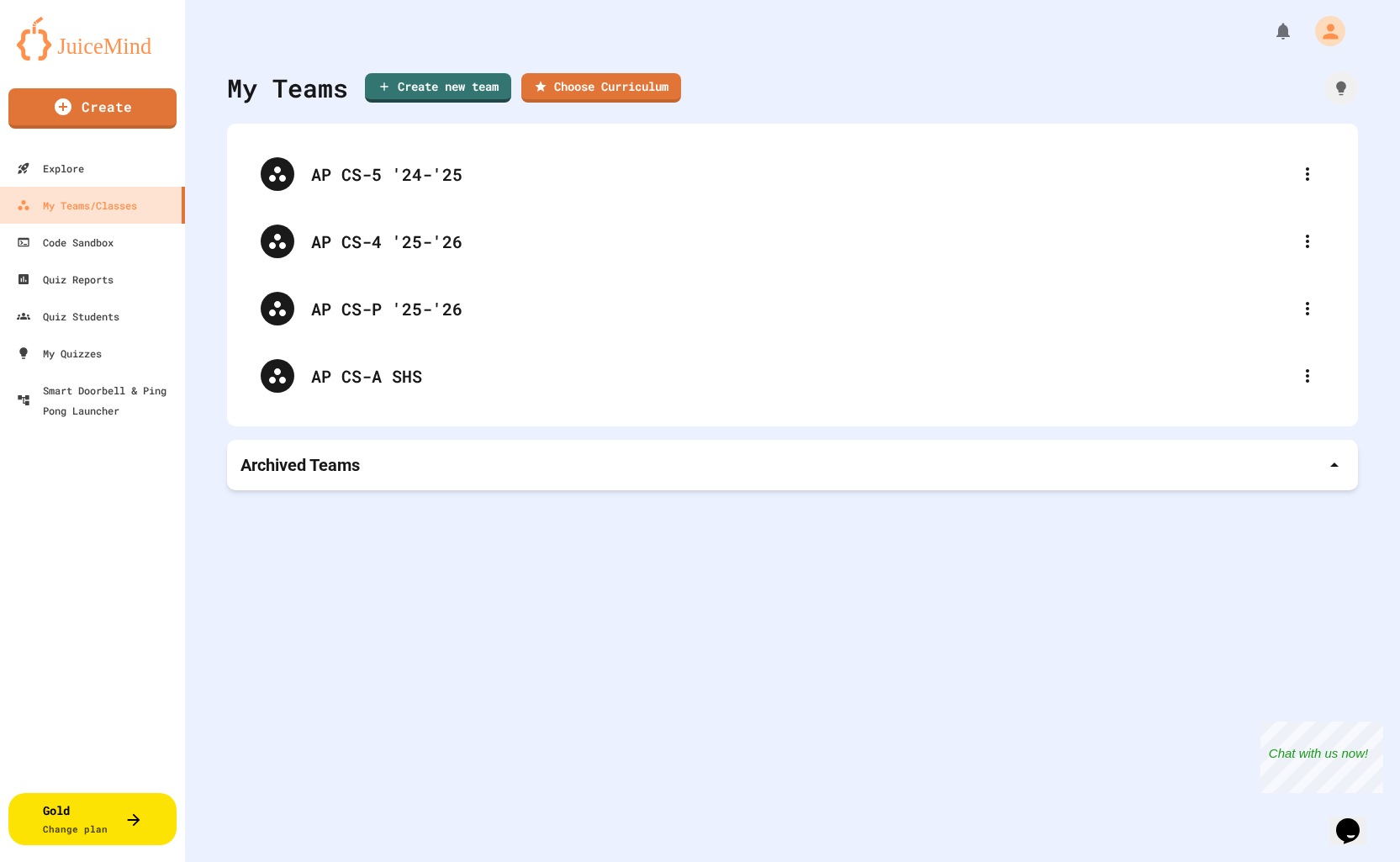
click at [106, 44] on img at bounding box center [92, 38] width 151 height 44
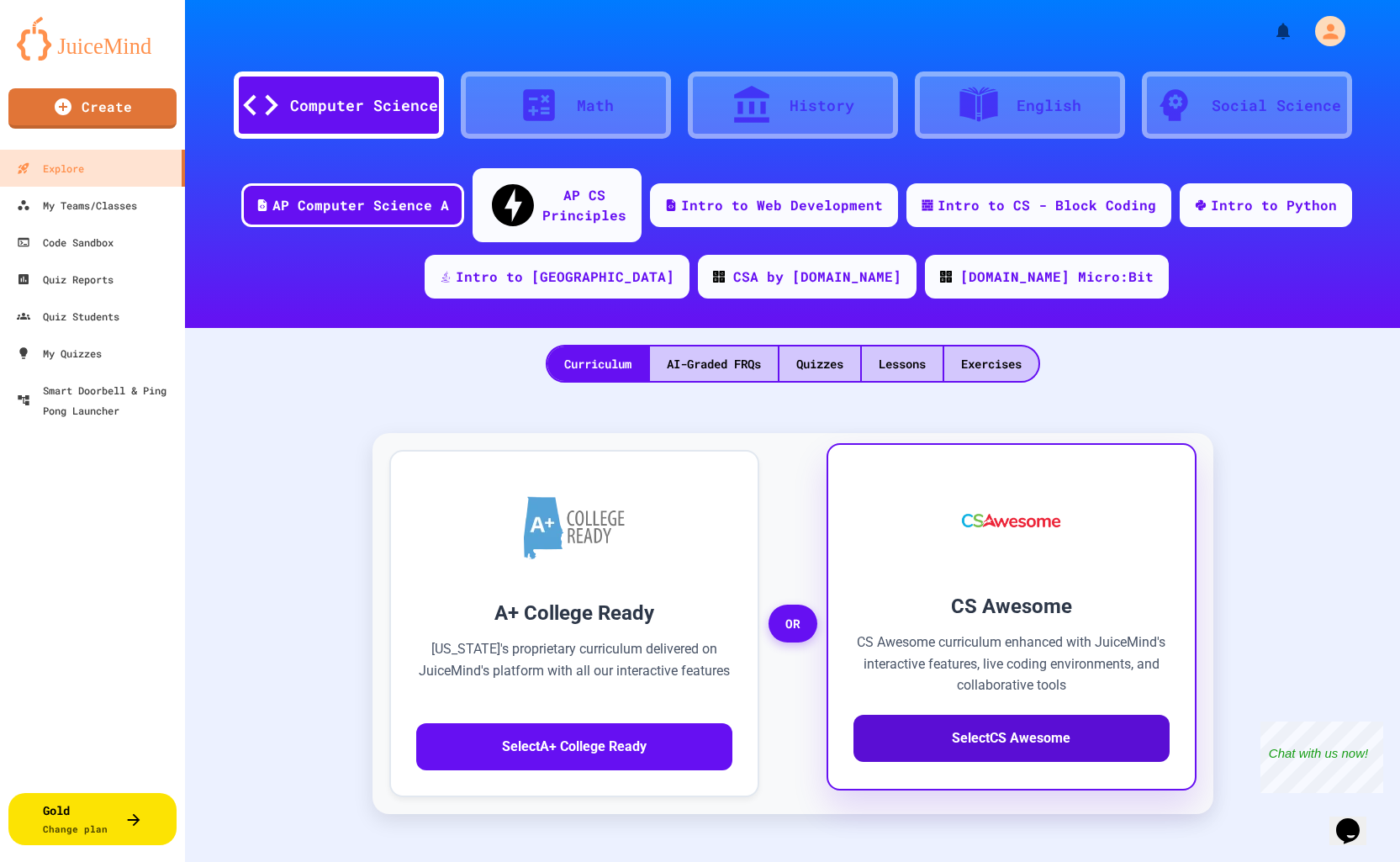
click at [1034, 715] on button "Select CS Awesome" at bounding box center [1011, 738] width 316 height 47
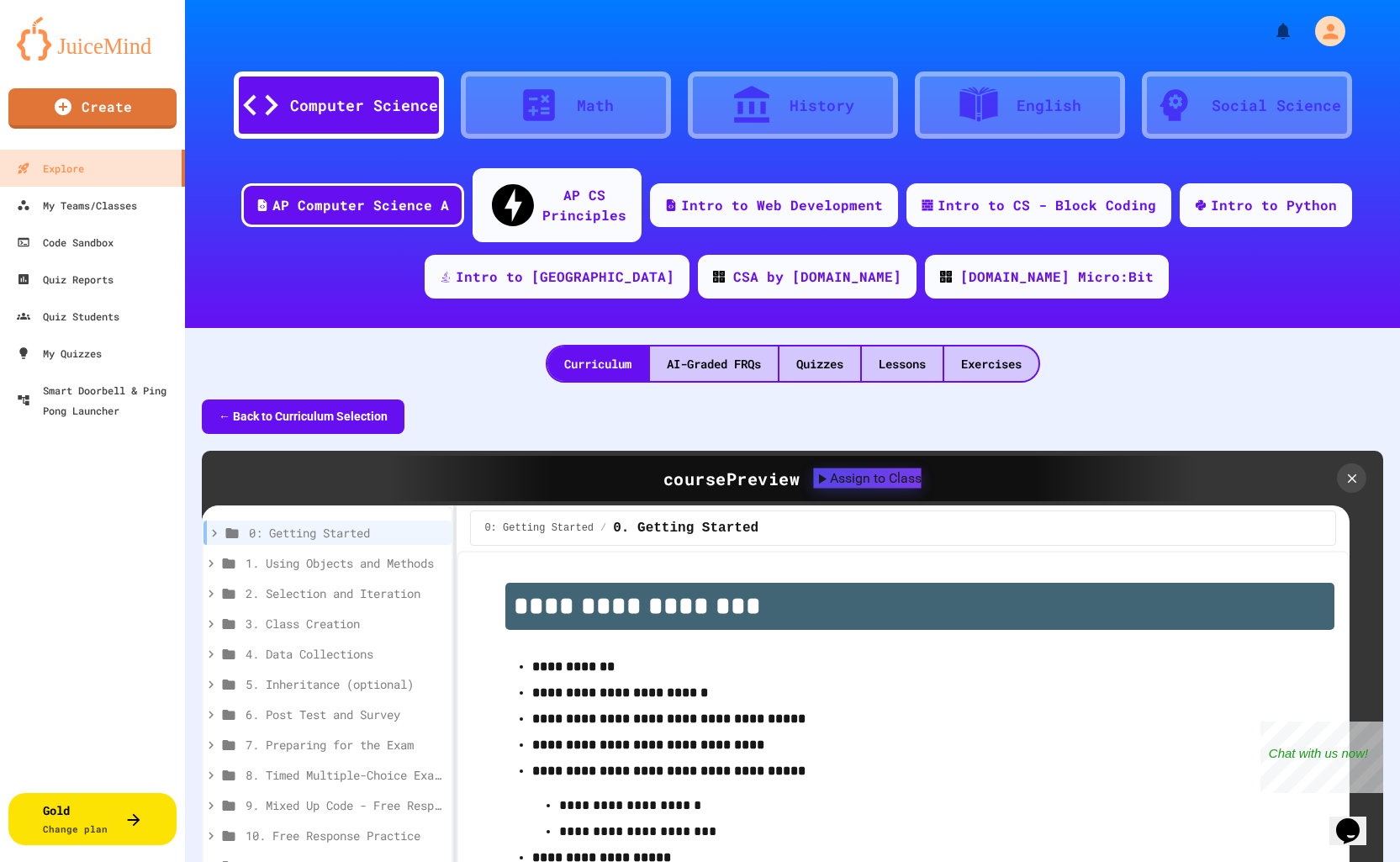
click at [860, 469] on div "Assign to Class" at bounding box center [868, 478] width 107 height 21
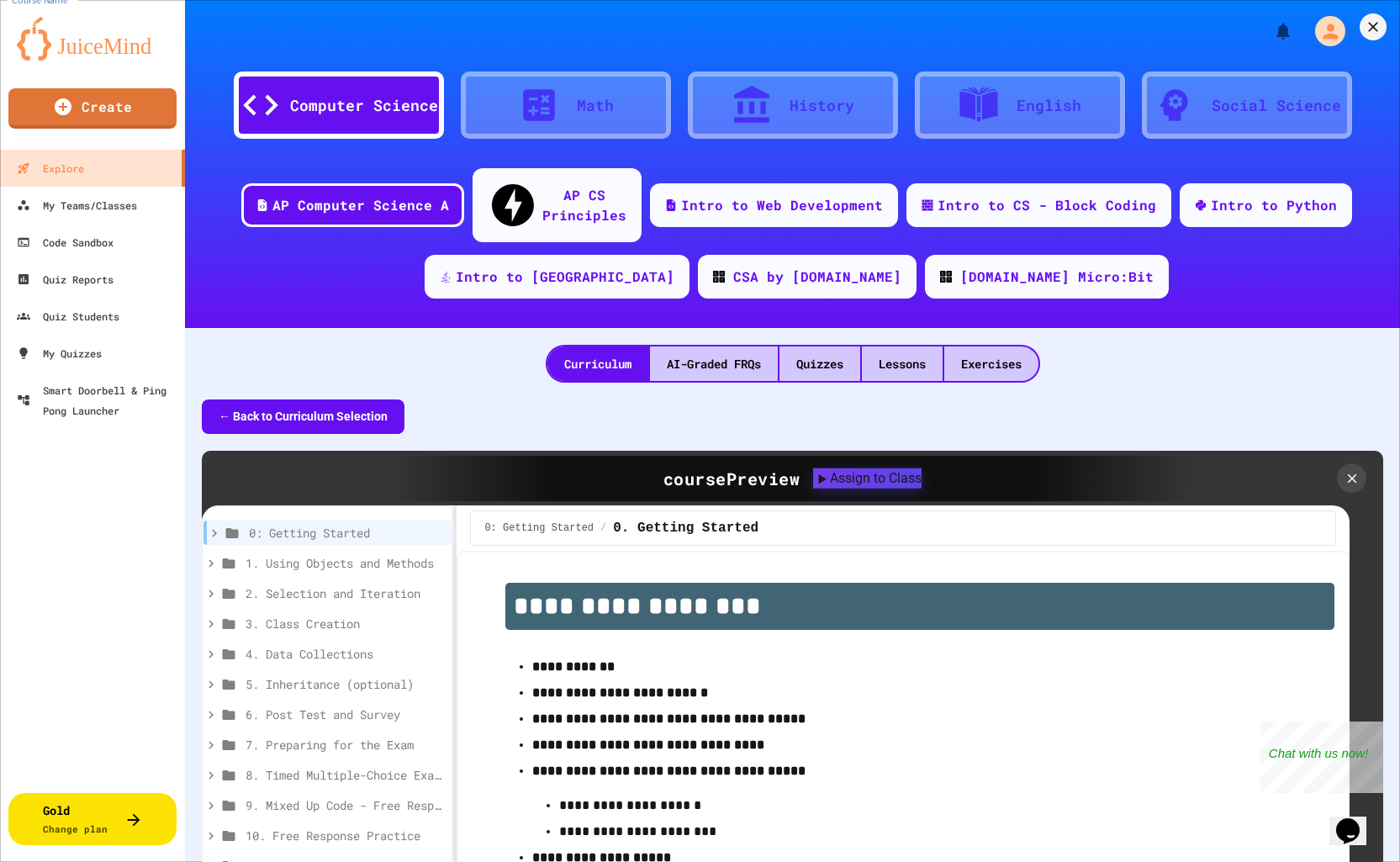
drag, startPoint x: 712, startPoint y: 453, endPoint x: 524, endPoint y: 455, distance: 188.0
type input "**********"
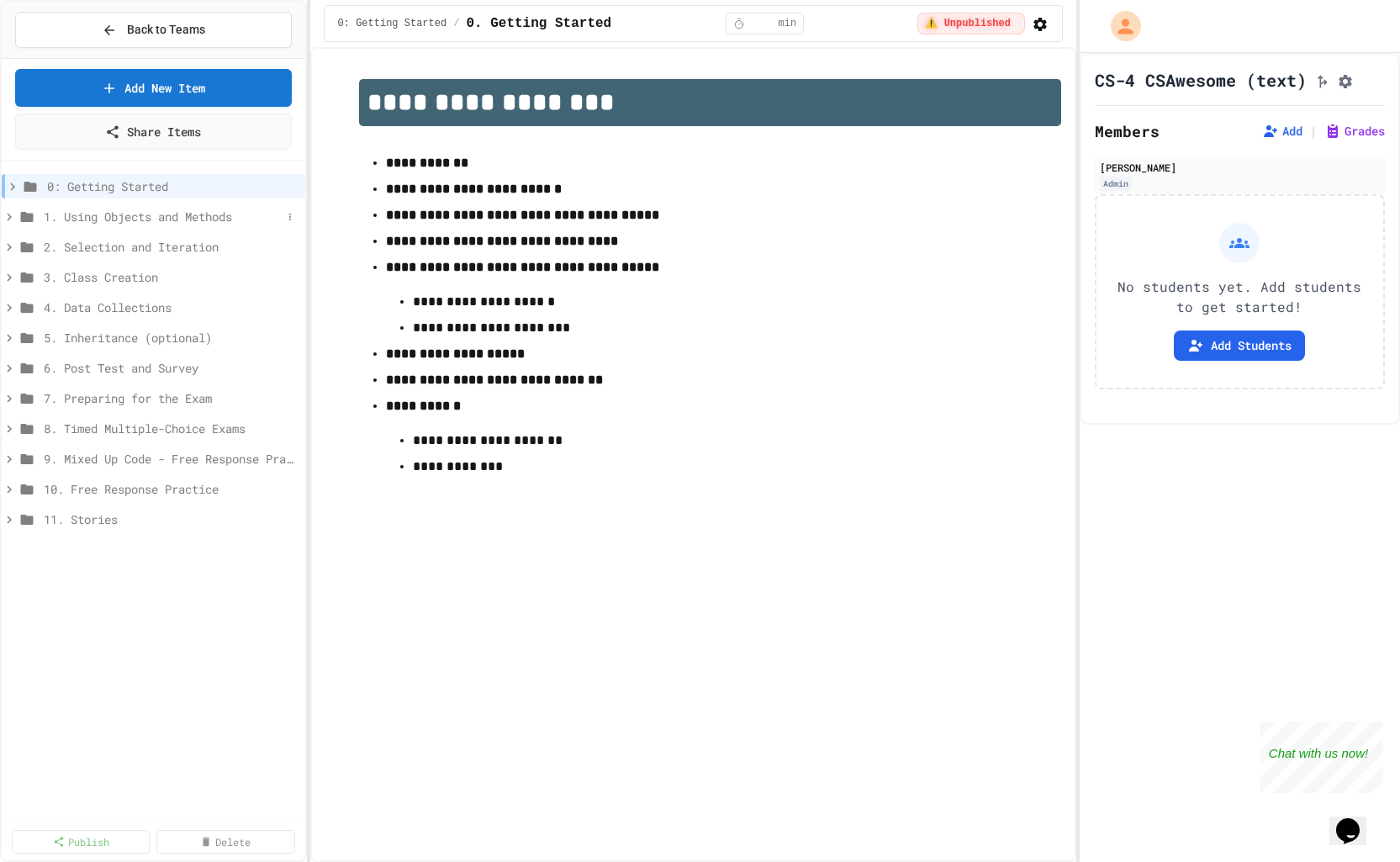
click at [10, 212] on icon at bounding box center [10, 217] width 16 height 16
click at [123, 184] on span "0: Getting Started" at bounding box center [164, 186] width 234 height 18
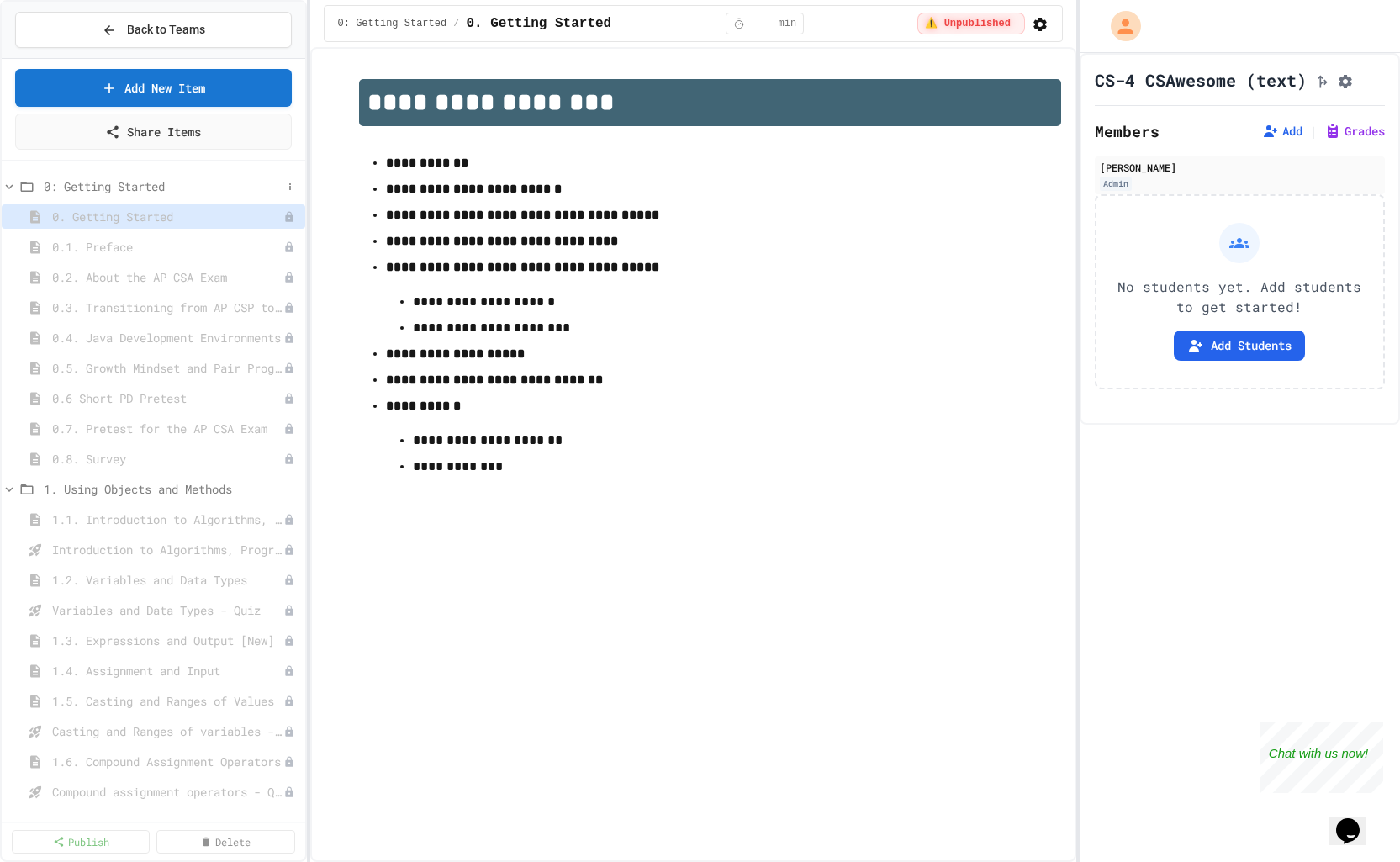
click at [10, 183] on icon at bounding box center [10, 186] width 16 height 16
click at [175, 219] on span "1. Using Objects and Methods" at bounding box center [163, 217] width 238 height 18
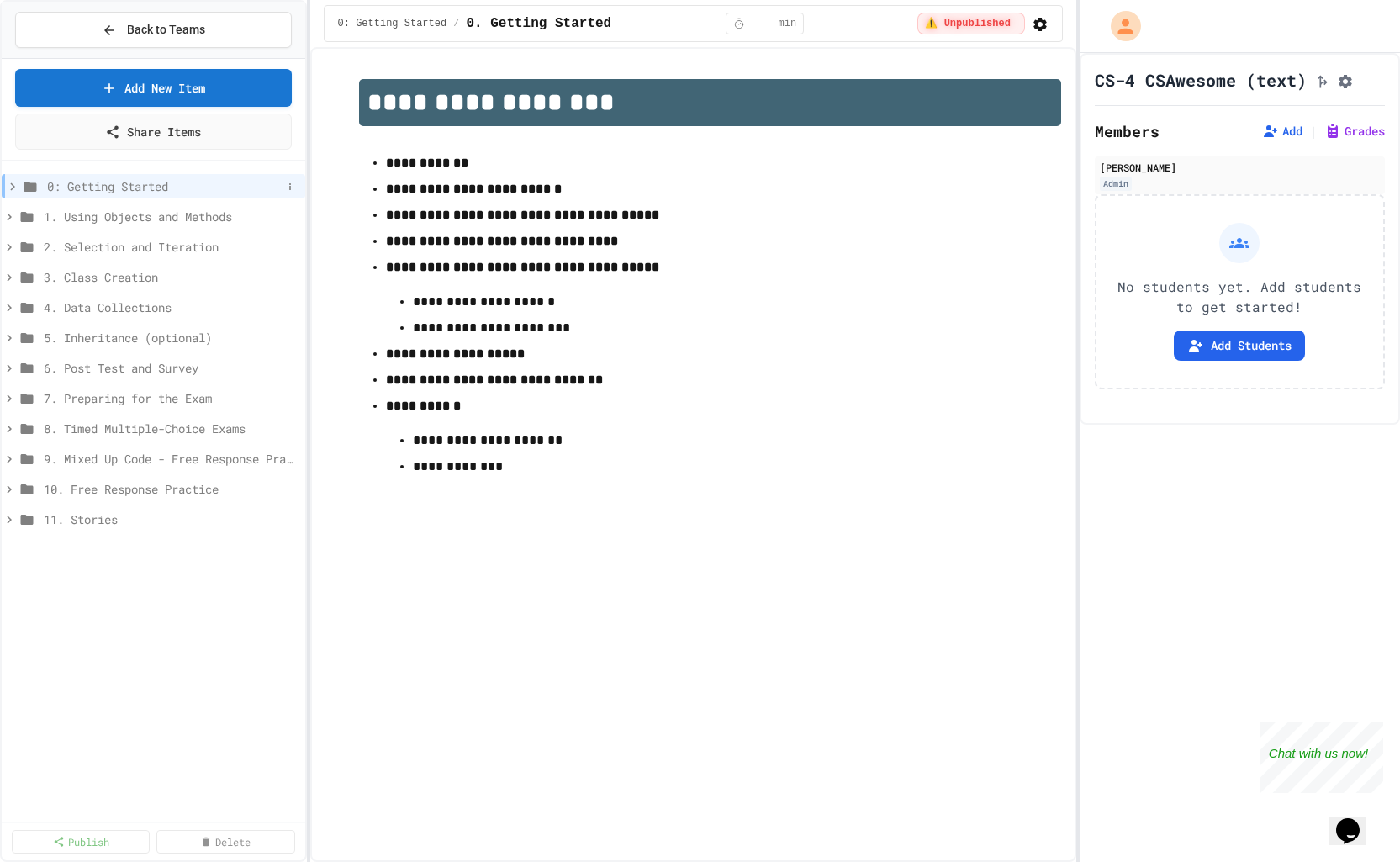
click at [102, 180] on span "0: Getting Started" at bounding box center [164, 186] width 234 height 18
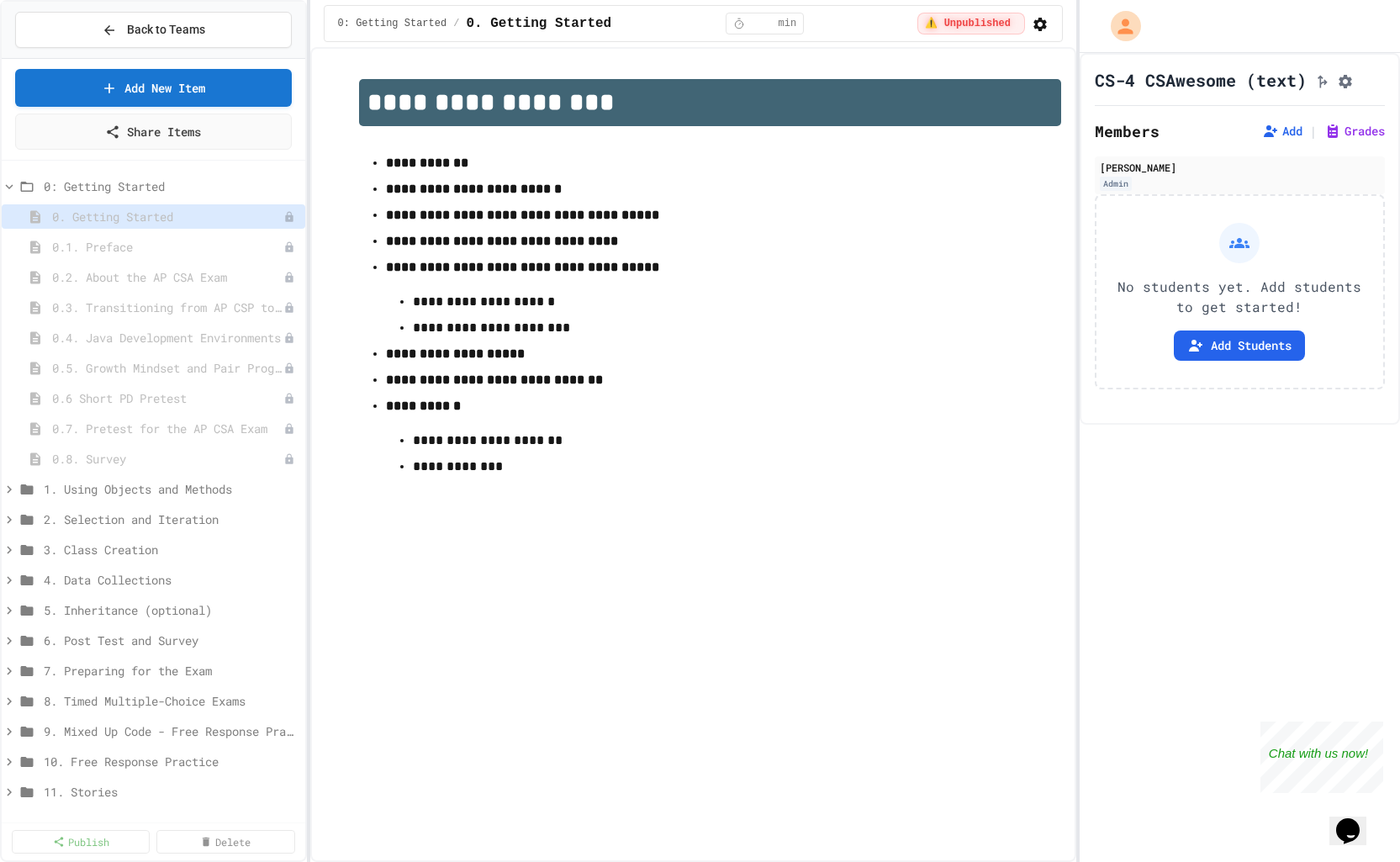
click at [1038, 26] on icon "button" at bounding box center [1040, 23] width 17 height 17
click at [111, 398] on div at bounding box center [700, 431] width 1400 height 862
click at [111, 396] on span "0.6 Short PD Pretest" at bounding box center [159, 398] width 215 height 18
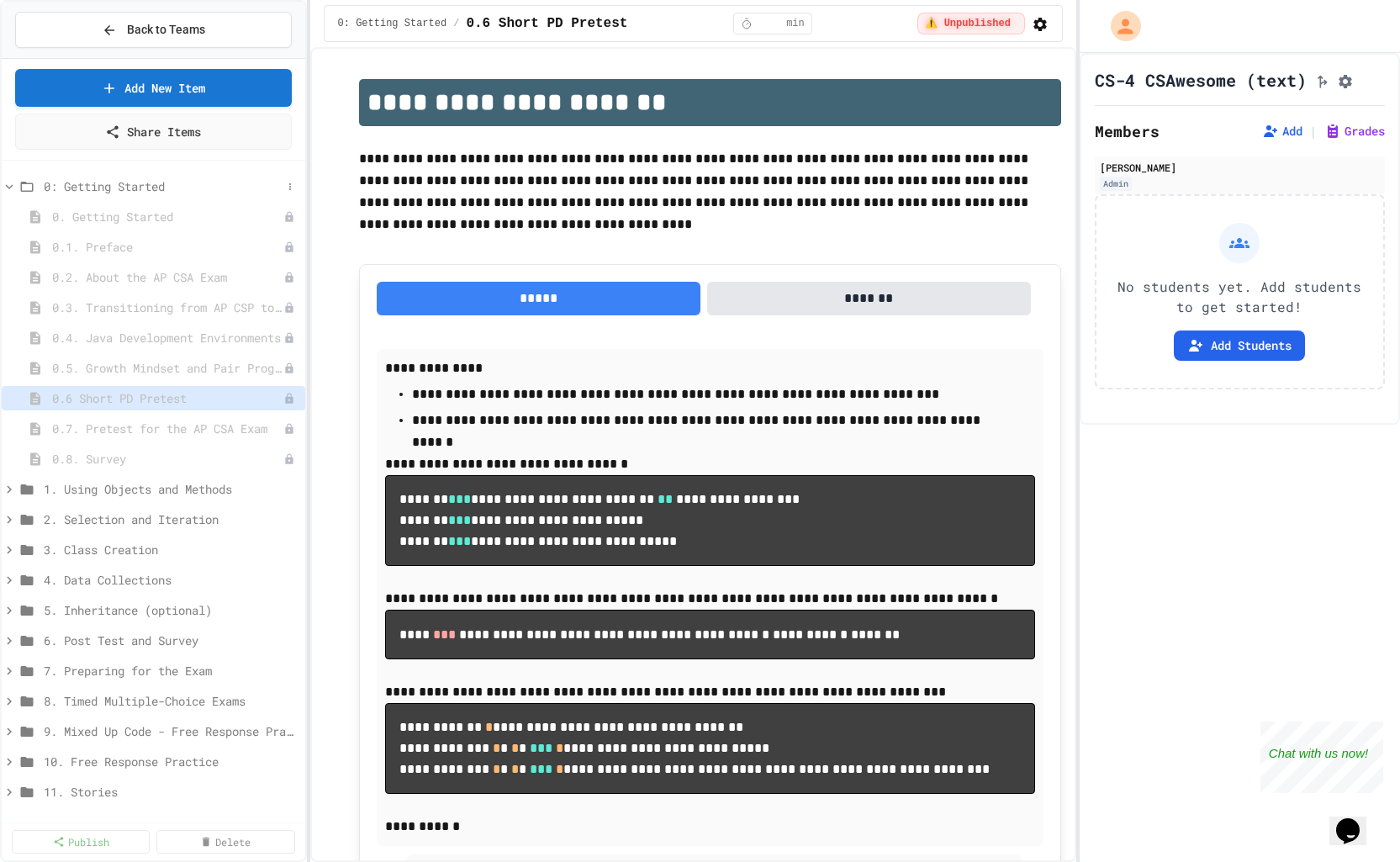
click at [11, 185] on icon at bounding box center [10, 186] width 8 height 5
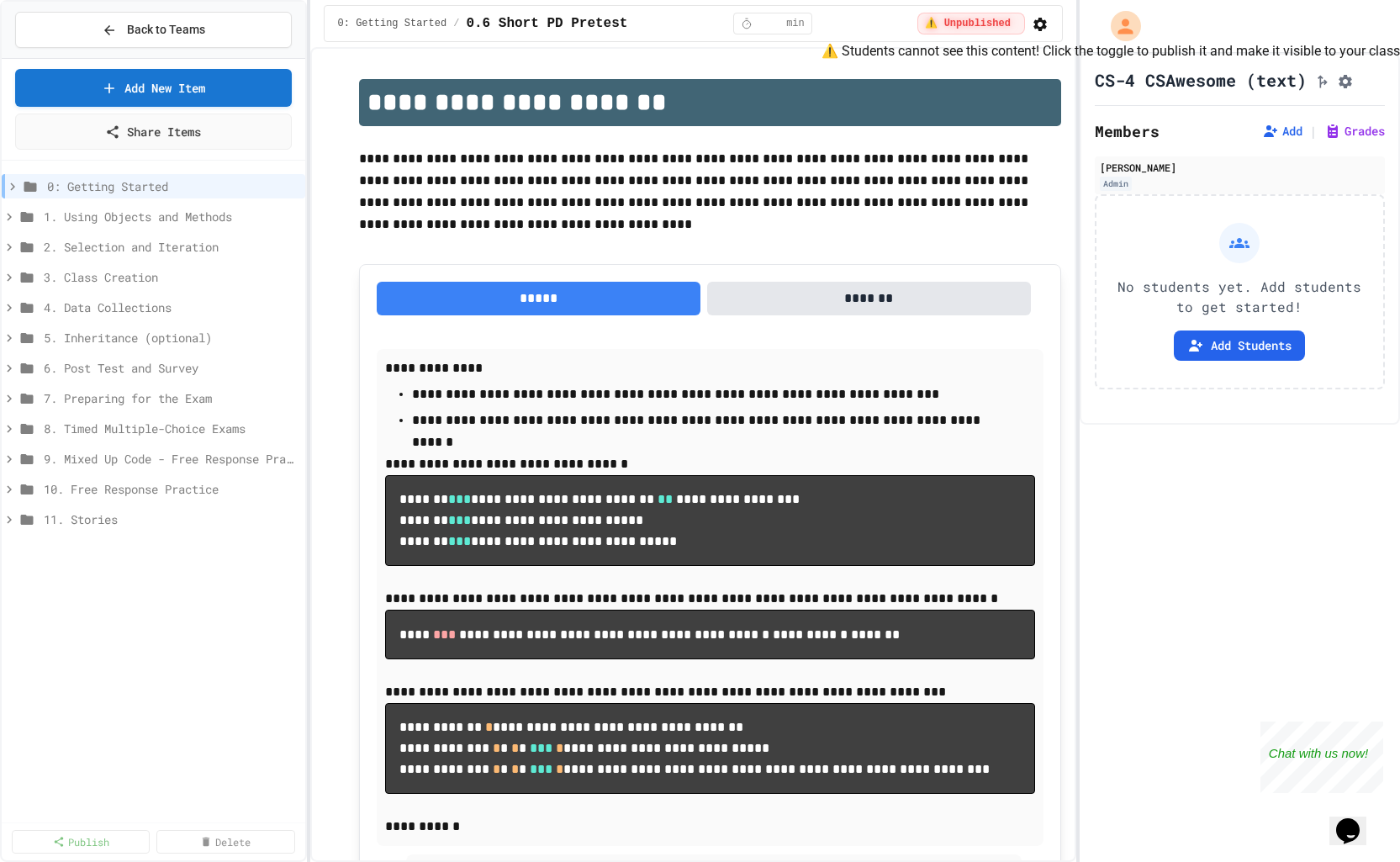
click at [934, 29] on span "⚠️ Unpublished" at bounding box center [967, 23] width 85 height 14
click at [153, 215] on span "1. Using Objects and Methods" at bounding box center [163, 217] width 238 height 18
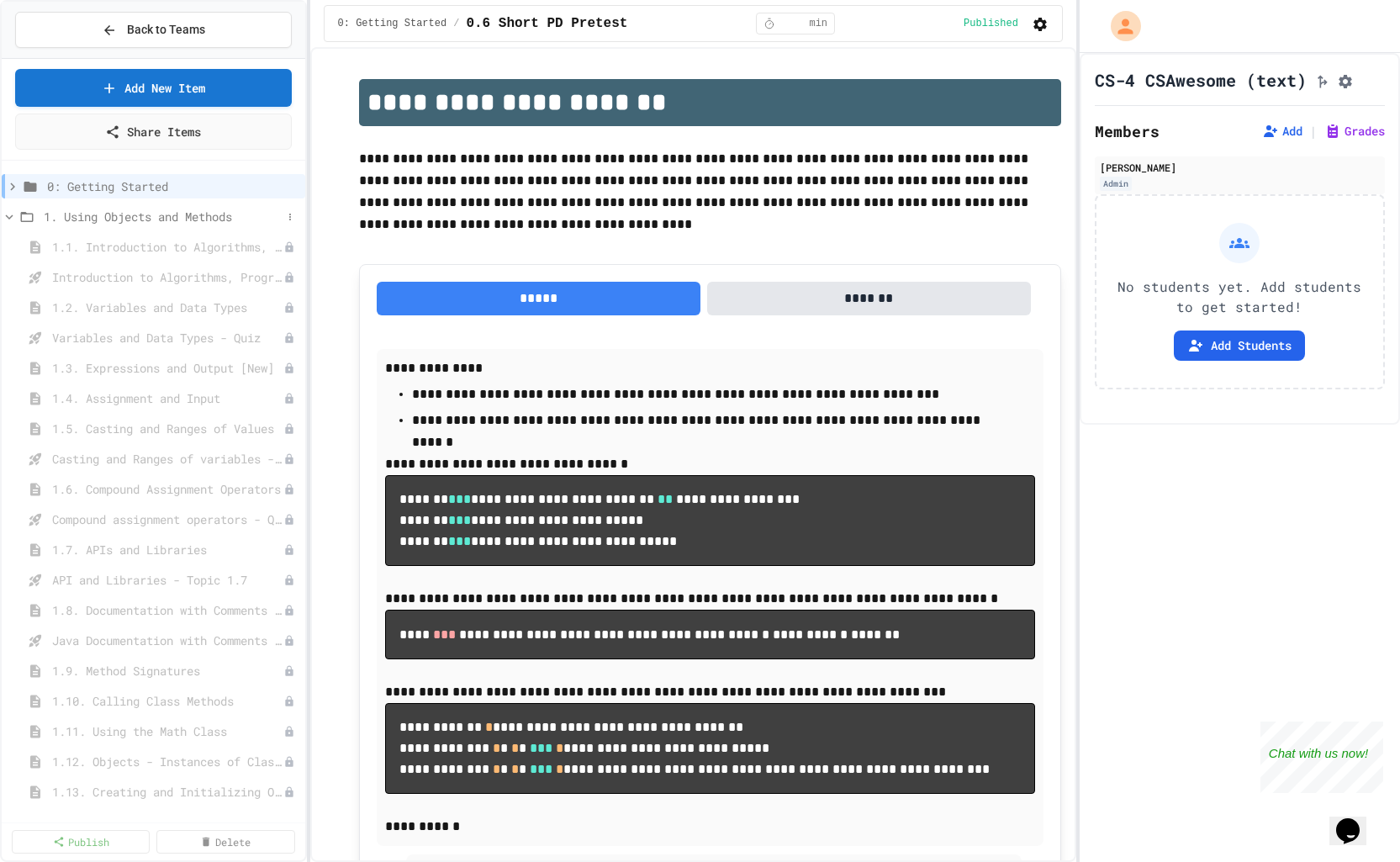
click at [11, 215] on icon at bounding box center [10, 217] width 16 height 16
click at [141, 216] on span "1. Using Objects and Methods" at bounding box center [163, 217] width 238 height 18
click at [162, 214] on span "1. Using Objects and Methods" at bounding box center [163, 217] width 238 height 18
click at [107, 217] on span "1. Using Objects and Methods" at bounding box center [163, 217] width 238 height 18
click at [11, 215] on icon at bounding box center [10, 217] width 8 height 5
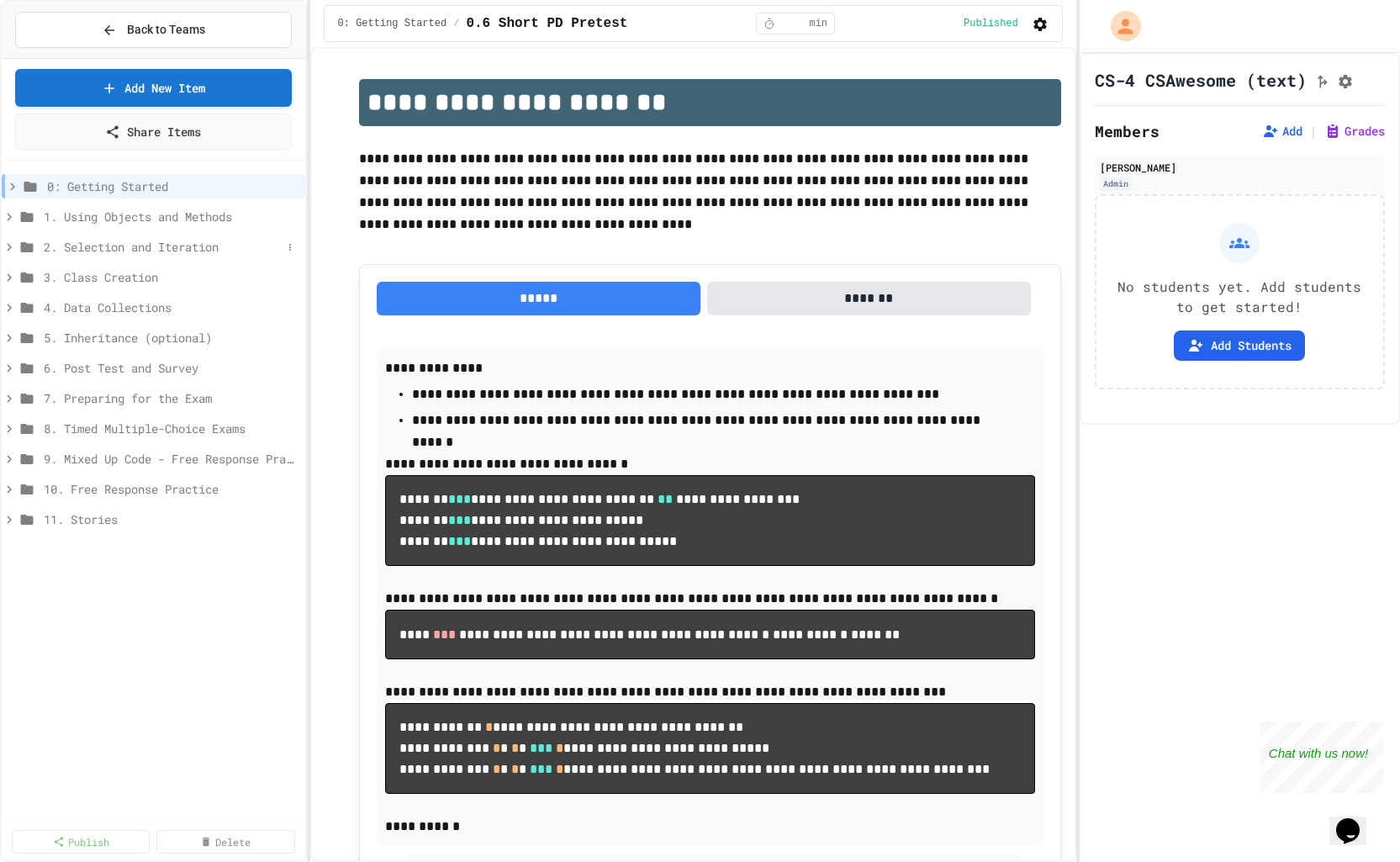
click at [108, 245] on span "2. Selection and Iteration" at bounding box center [163, 247] width 238 height 18
click at [9, 245] on icon at bounding box center [10, 247] width 16 height 16
click at [1224, 360] on button "Add Students" at bounding box center [1239, 345] width 131 height 30
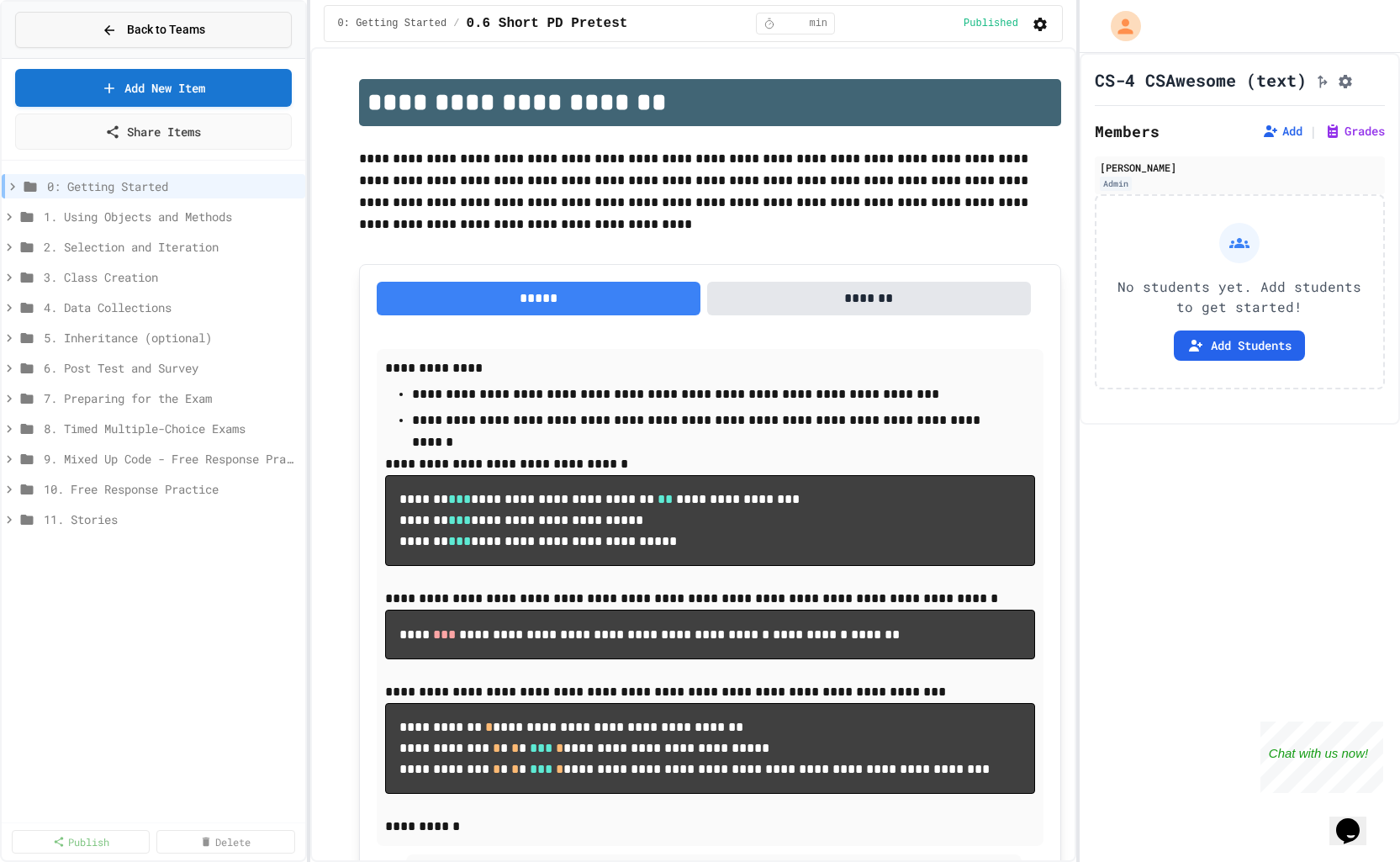
click at [127, 28] on span "Back to Teams" at bounding box center [166, 30] width 78 height 18
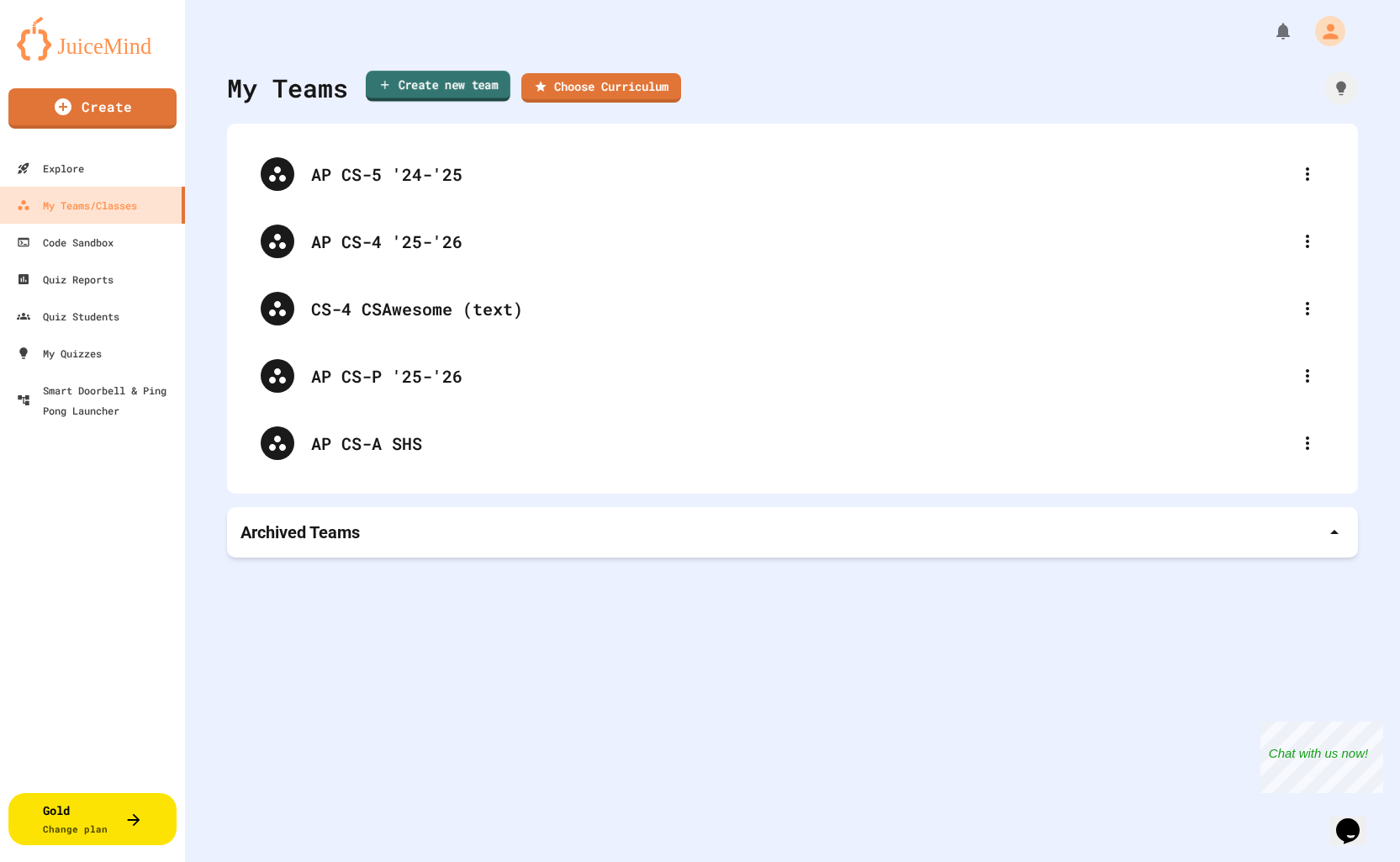
click at [409, 82] on link "Create new team" at bounding box center [438, 86] width 144 height 31
type input "**********"
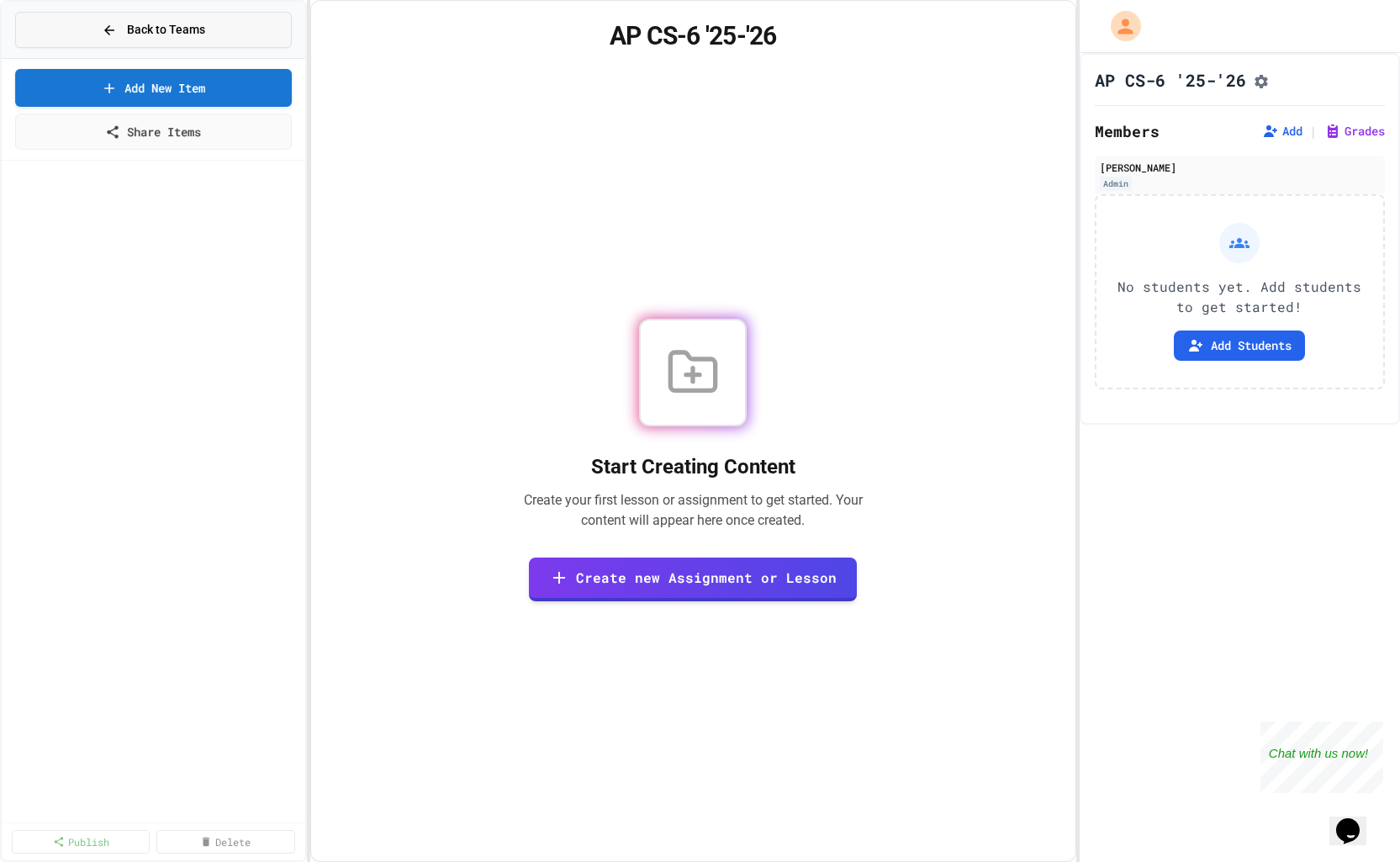
click at [173, 24] on span "Back to Teams" at bounding box center [166, 30] width 78 height 18
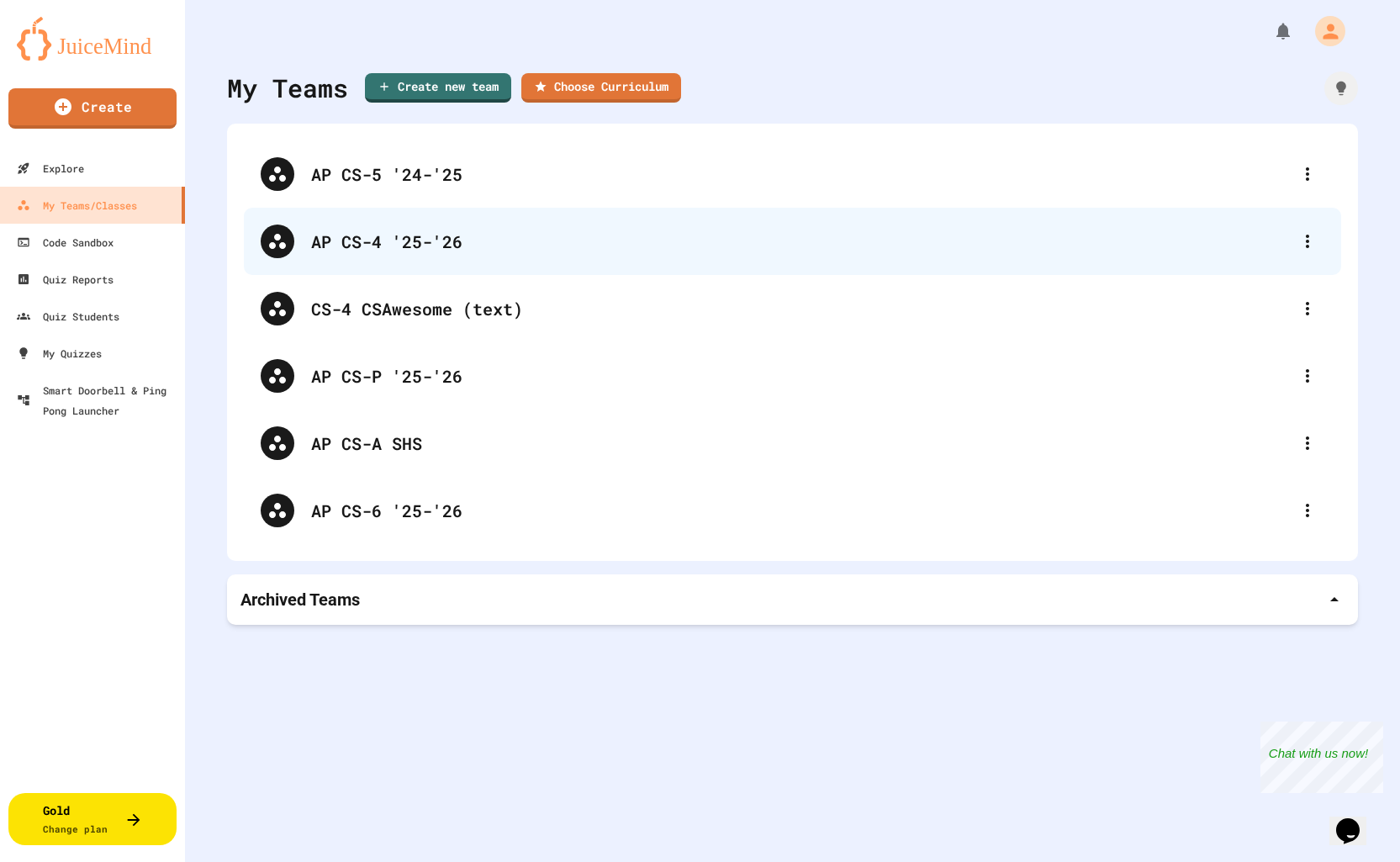
click at [426, 235] on div "AP CS-4 '25-'26" at bounding box center [801, 241] width 979 height 25
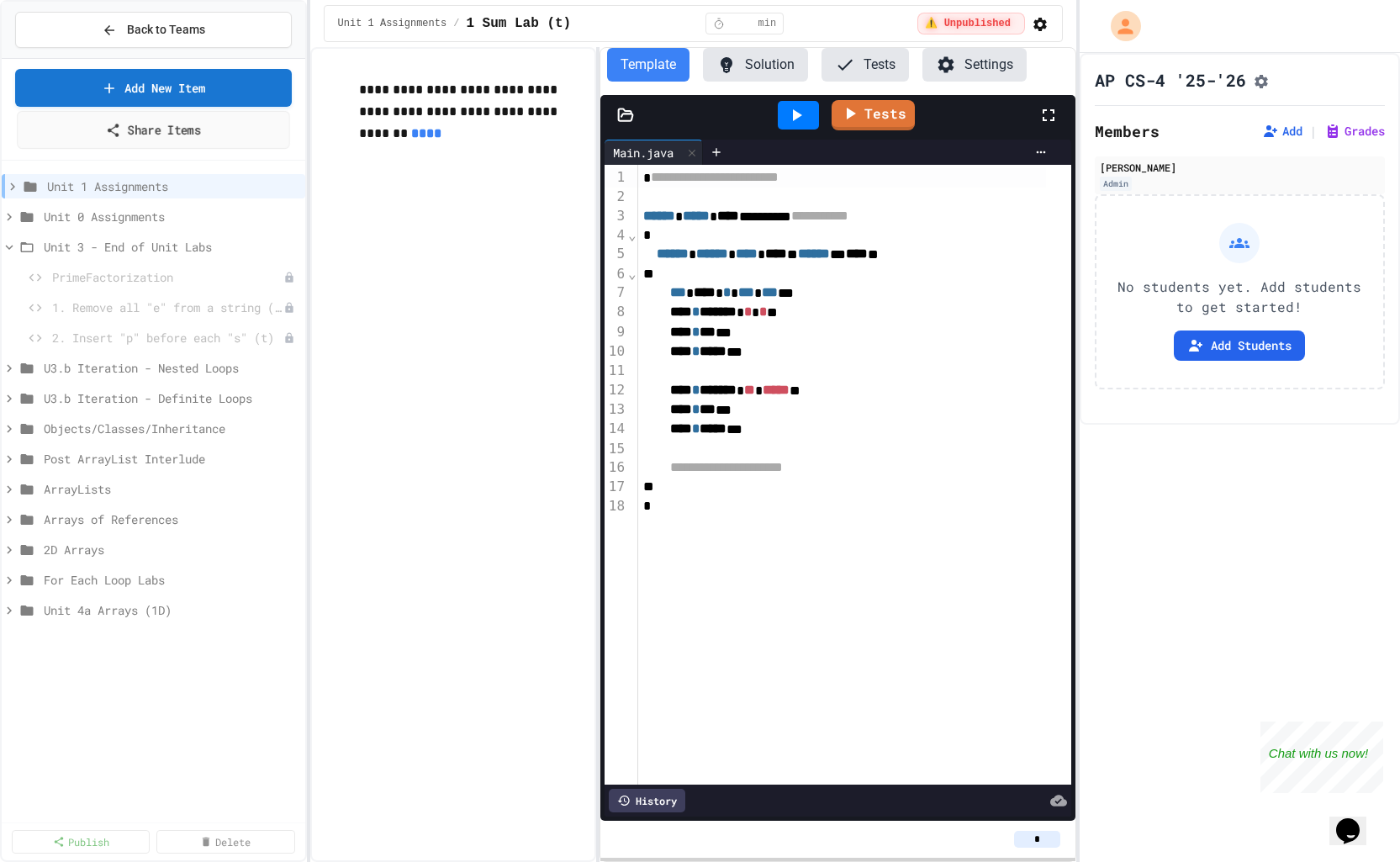
click at [165, 130] on link "Share Items" at bounding box center [152, 130] width 272 height 38
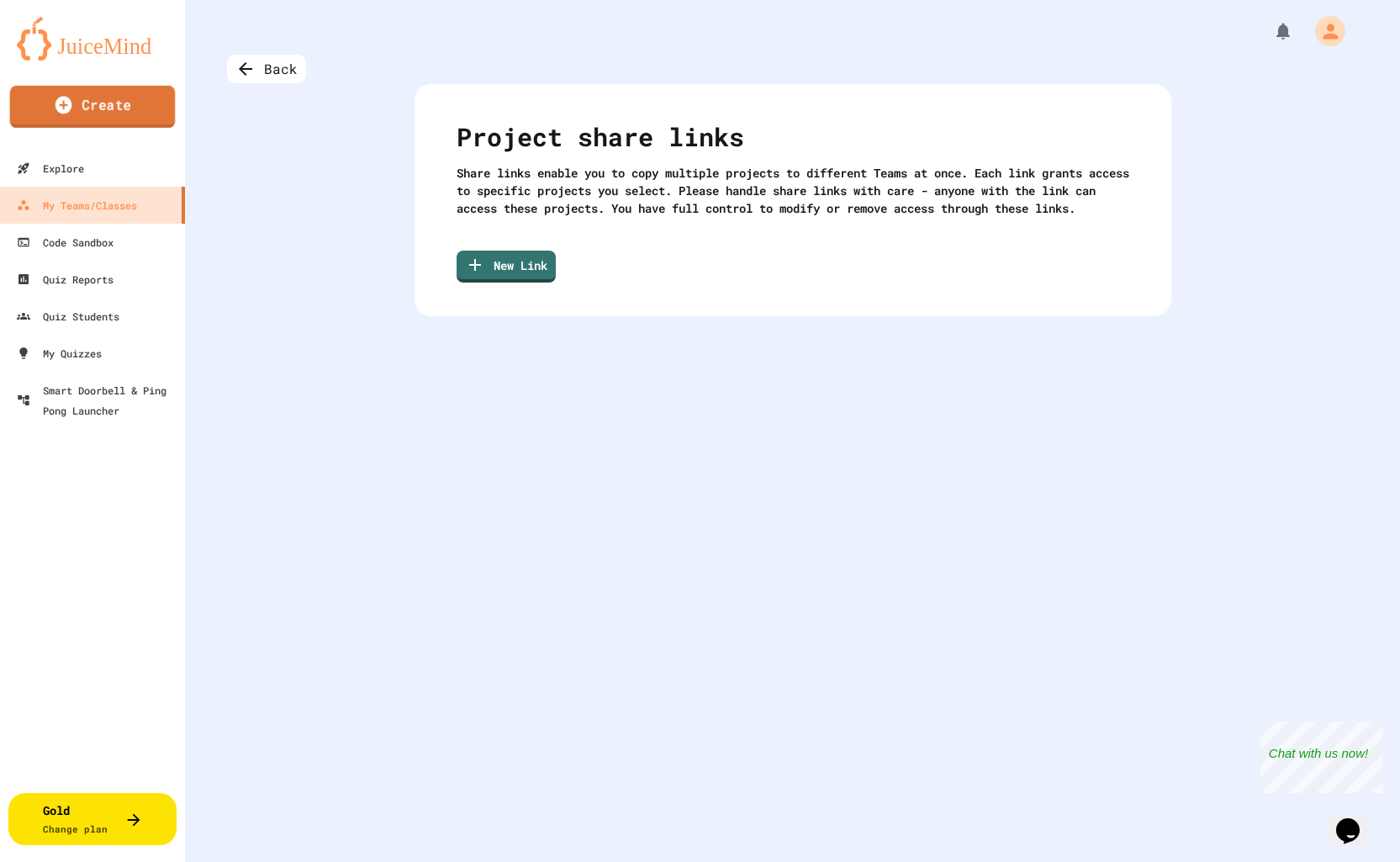
click at [115, 102] on link "Create" at bounding box center [93, 106] width 166 height 42
click at [74, 202] on div "My Teams/Classes" at bounding box center [76, 206] width 124 height 21
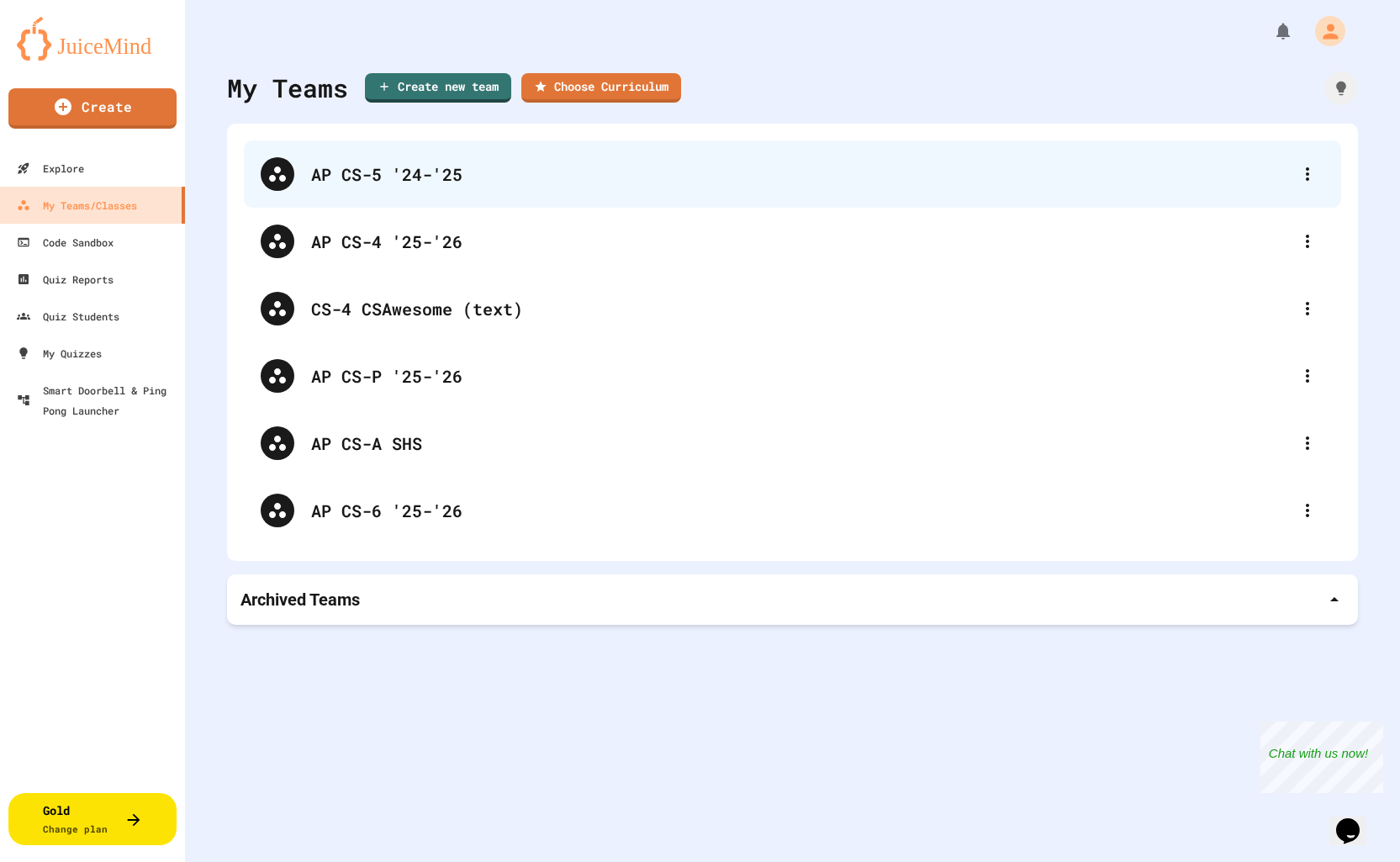
click at [399, 175] on div "AP CS-5 '24-'25" at bounding box center [801, 174] width 979 height 25
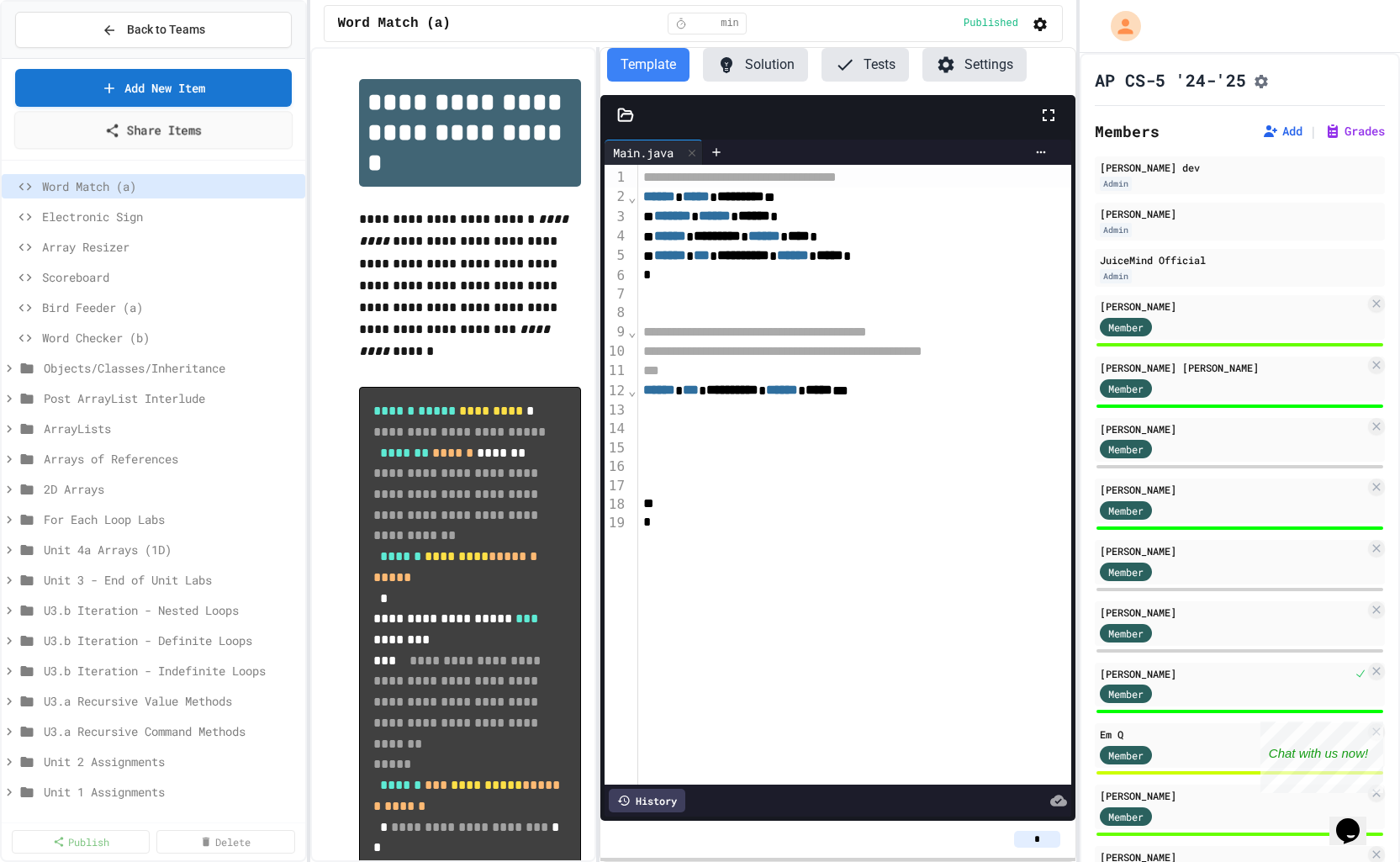
click at [126, 124] on link "Share Items" at bounding box center [153, 130] width 278 height 38
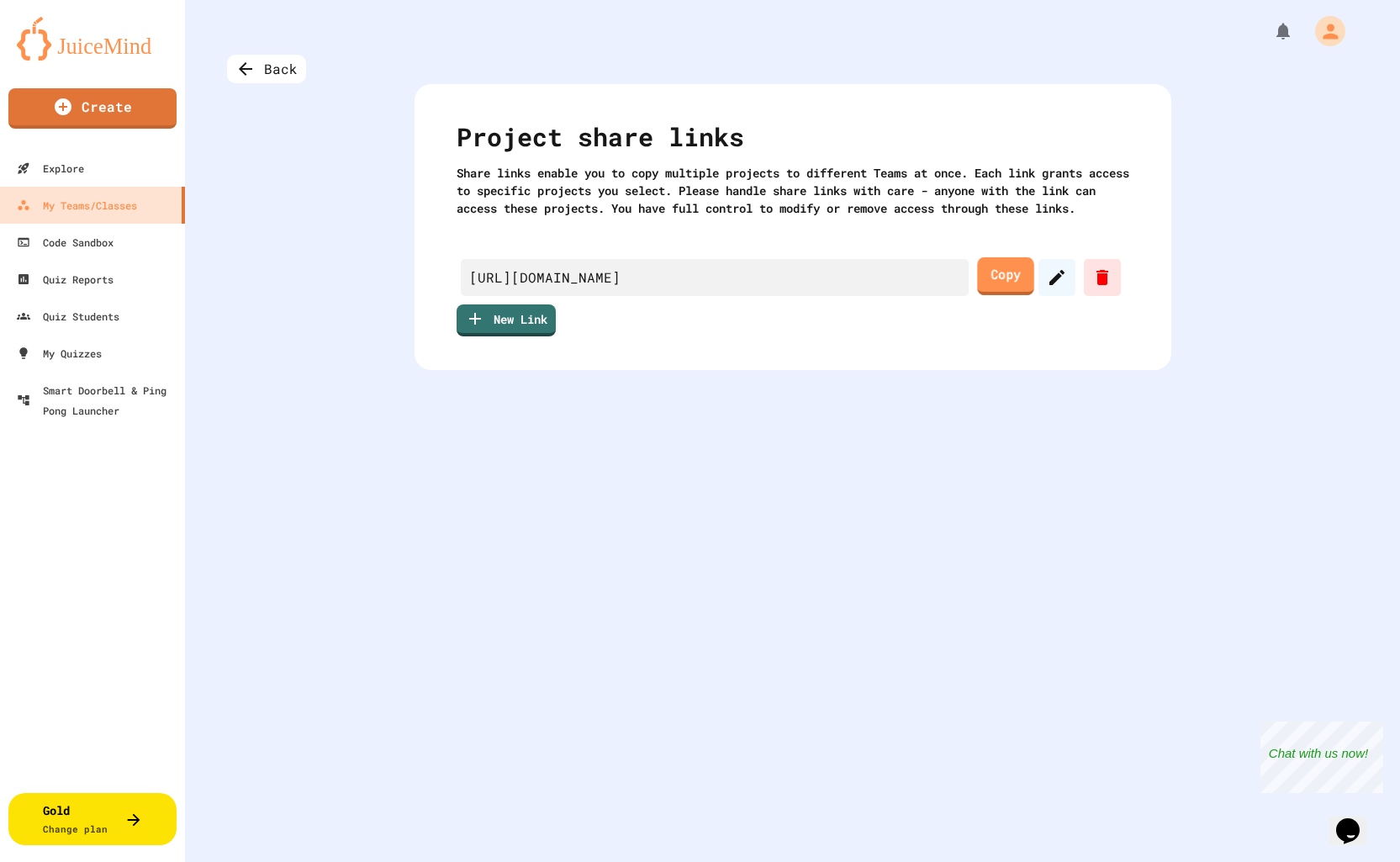
click at [1002, 295] on link "Copy" at bounding box center [1006, 276] width 57 height 38
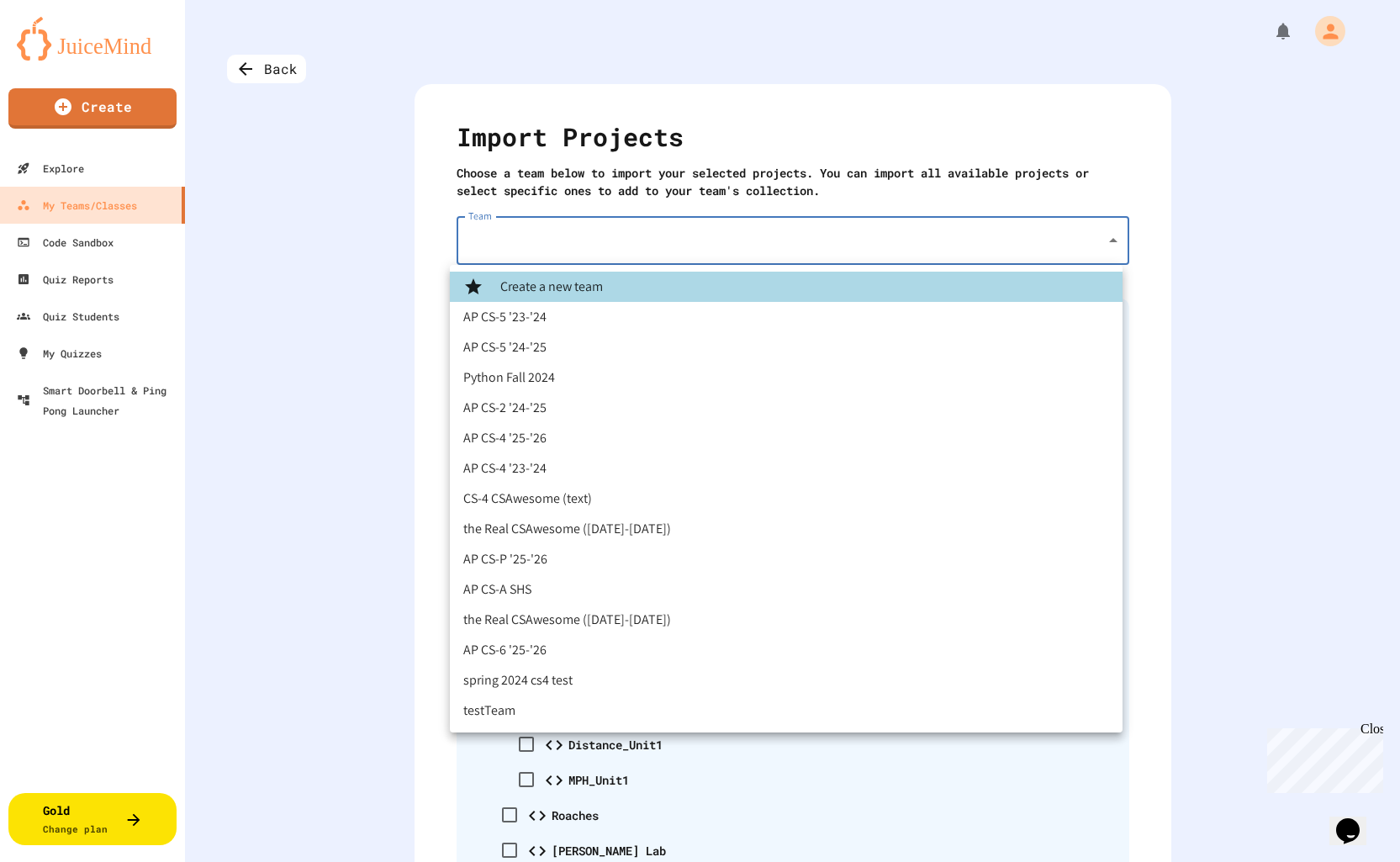
click at [513, 248] on body "We are updating our servers at 7PM EST [DATE]. [PERSON_NAME] should continue to…" at bounding box center [700, 431] width 1400 height 862
click at [500, 655] on li "AP CS-6 '25-'26" at bounding box center [786, 649] width 673 height 30
type input "**********"
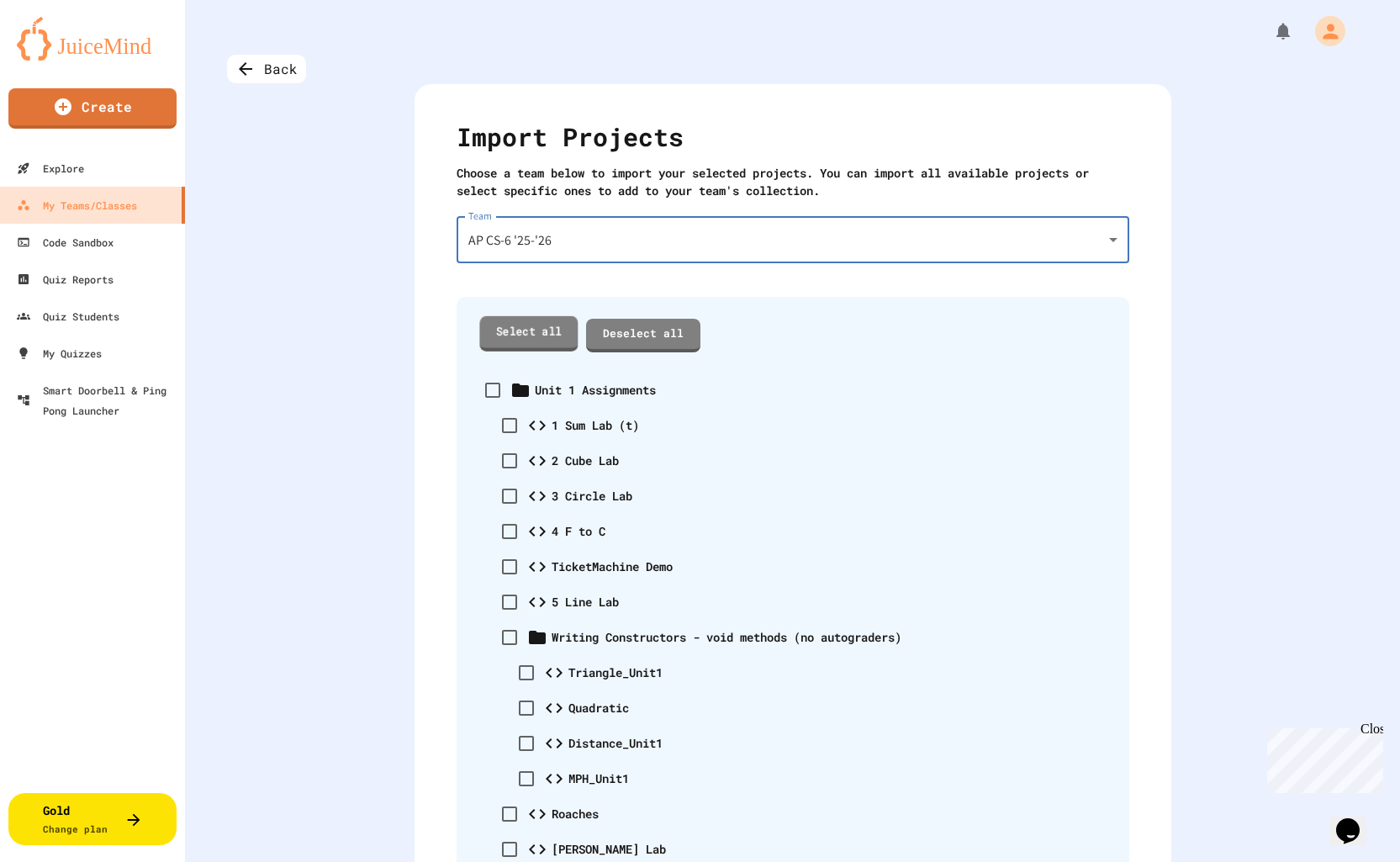
click at [515, 333] on link "Select all" at bounding box center [528, 333] width 99 height 34
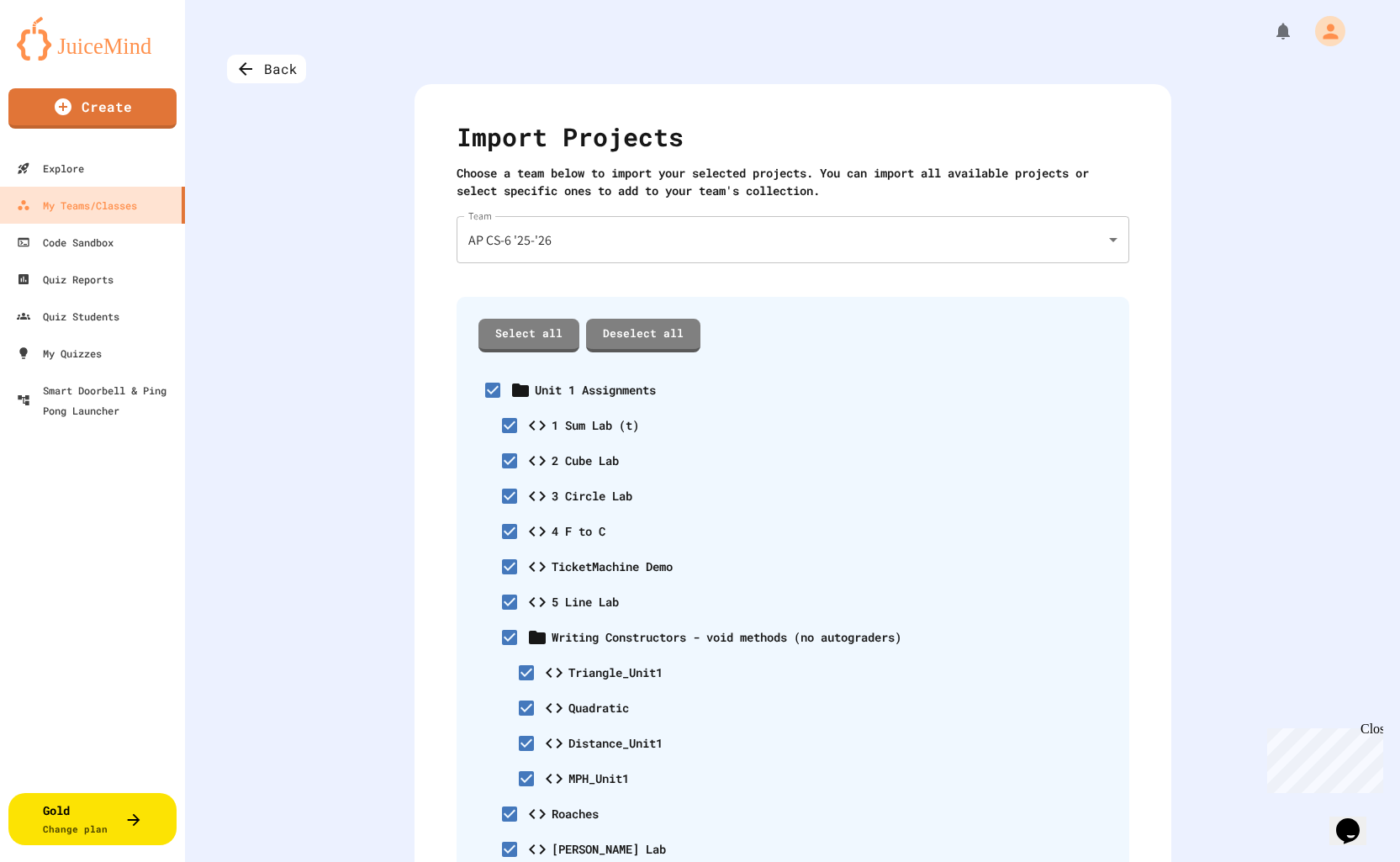
scroll to position [978, 0]
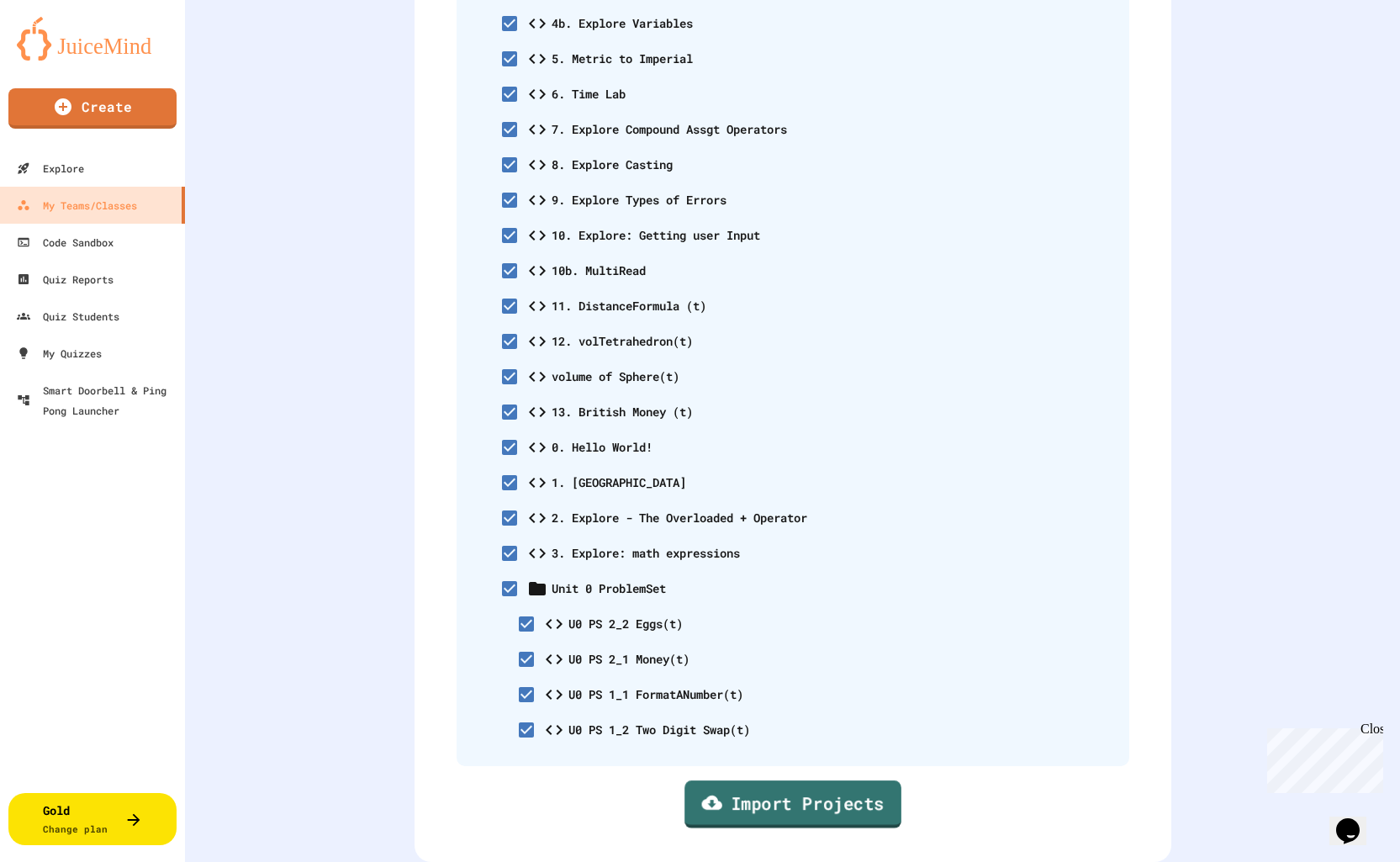
click at [780, 788] on link "Import Projects" at bounding box center [793, 803] width 217 height 48
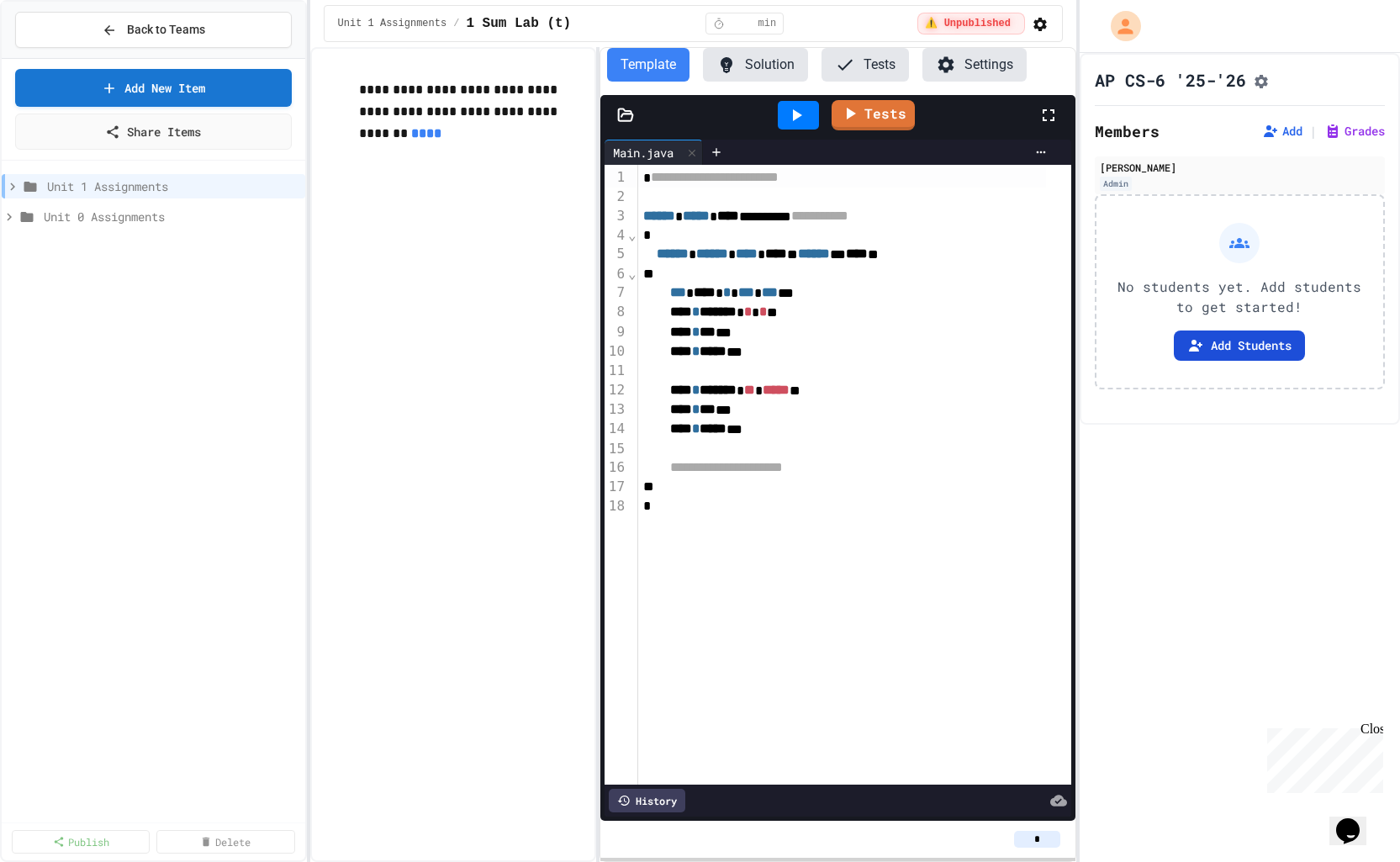
click at [1214, 349] on button "Add Students" at bounding box center [1239, 345] width 131 height 30
